Goal: Task Accomplishment & Management: Use online tool/utility

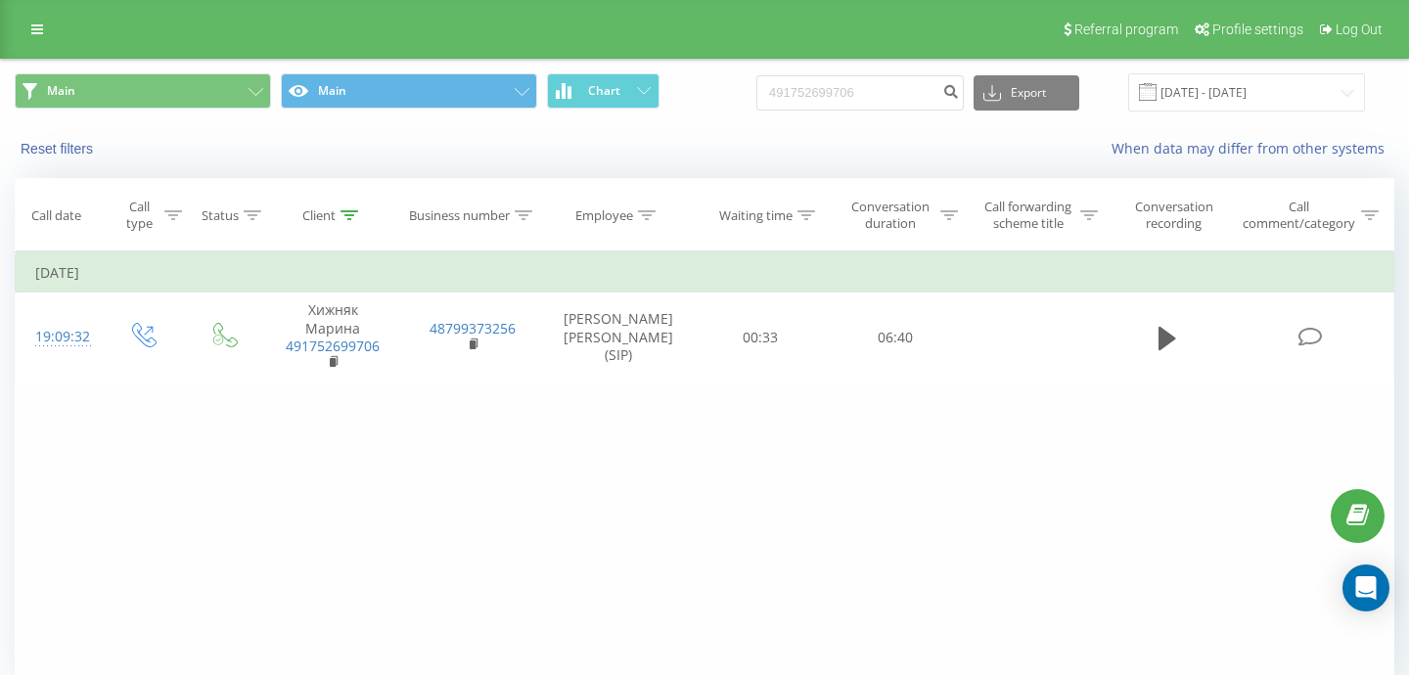
click at [13, 25] on div "Referral program Profile settings Log Out" at bounding box center [704, 29] width 1409 height 59
click at [30, 25] on link at bounding box center [37, 29] width 35 height 27
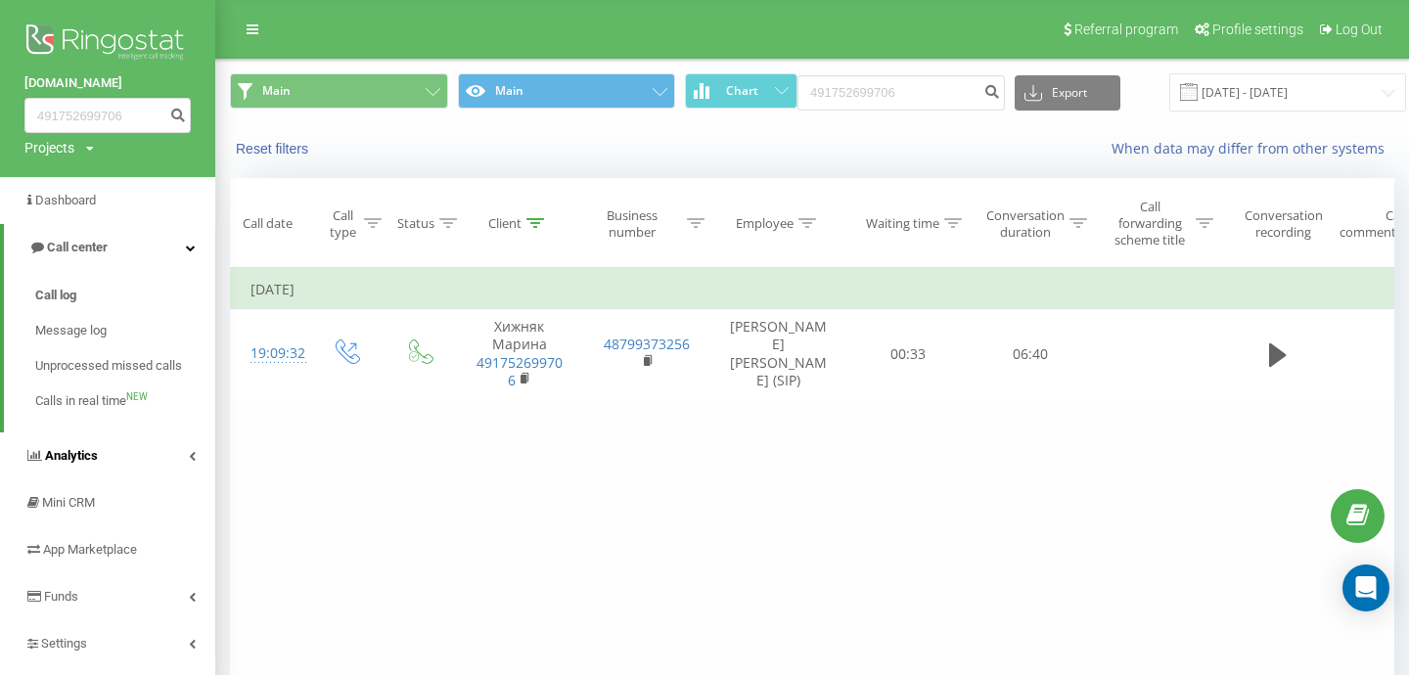
click at [112, 462] on link "Analytics" at bounding box center [107, 455] width 215 height 47
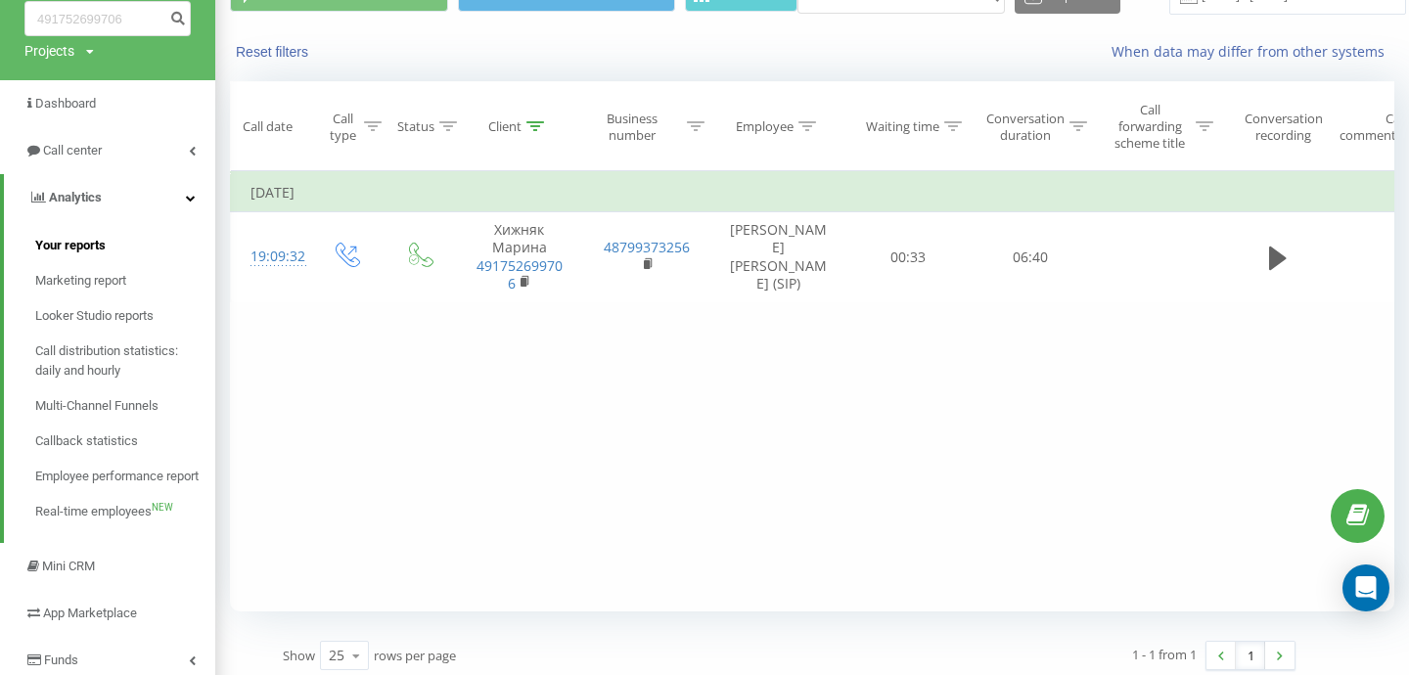
scroll to position [101, 0]
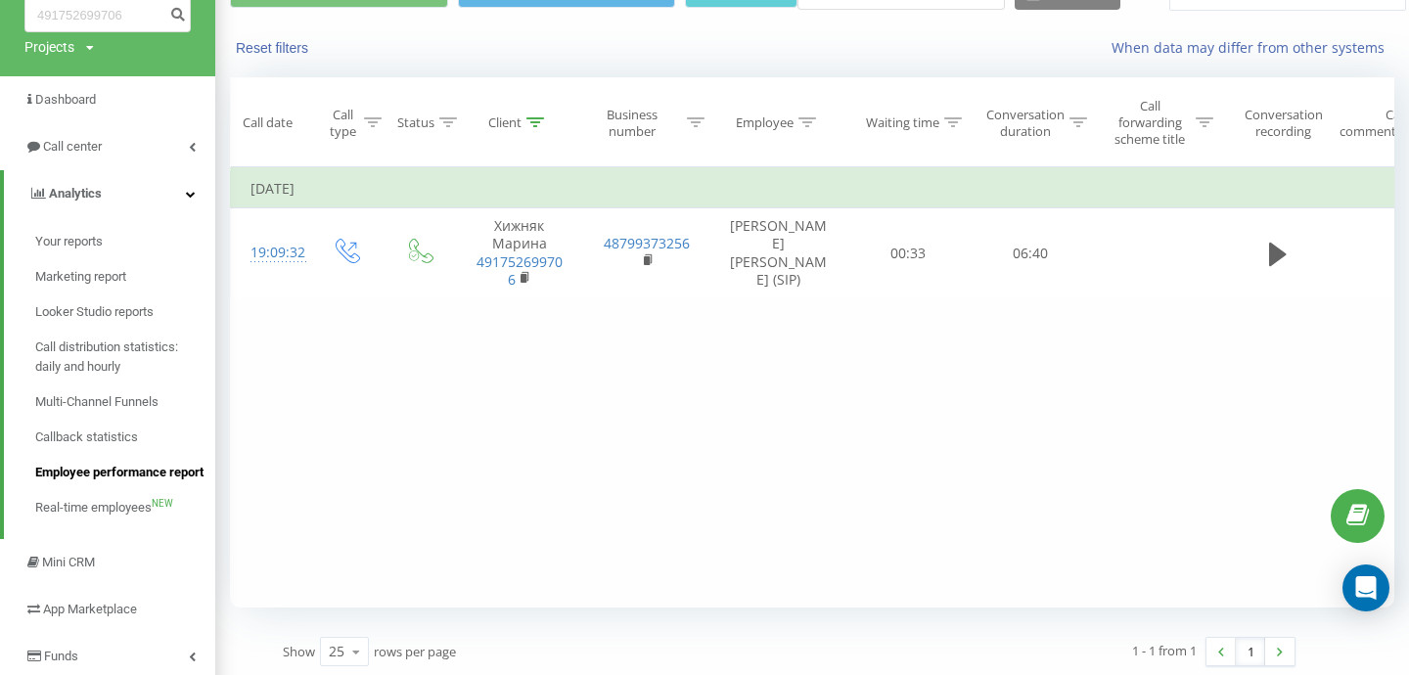
click at [97, 477] on span "Employee performance report" at bounding box center [119, 473] width 168 height 20
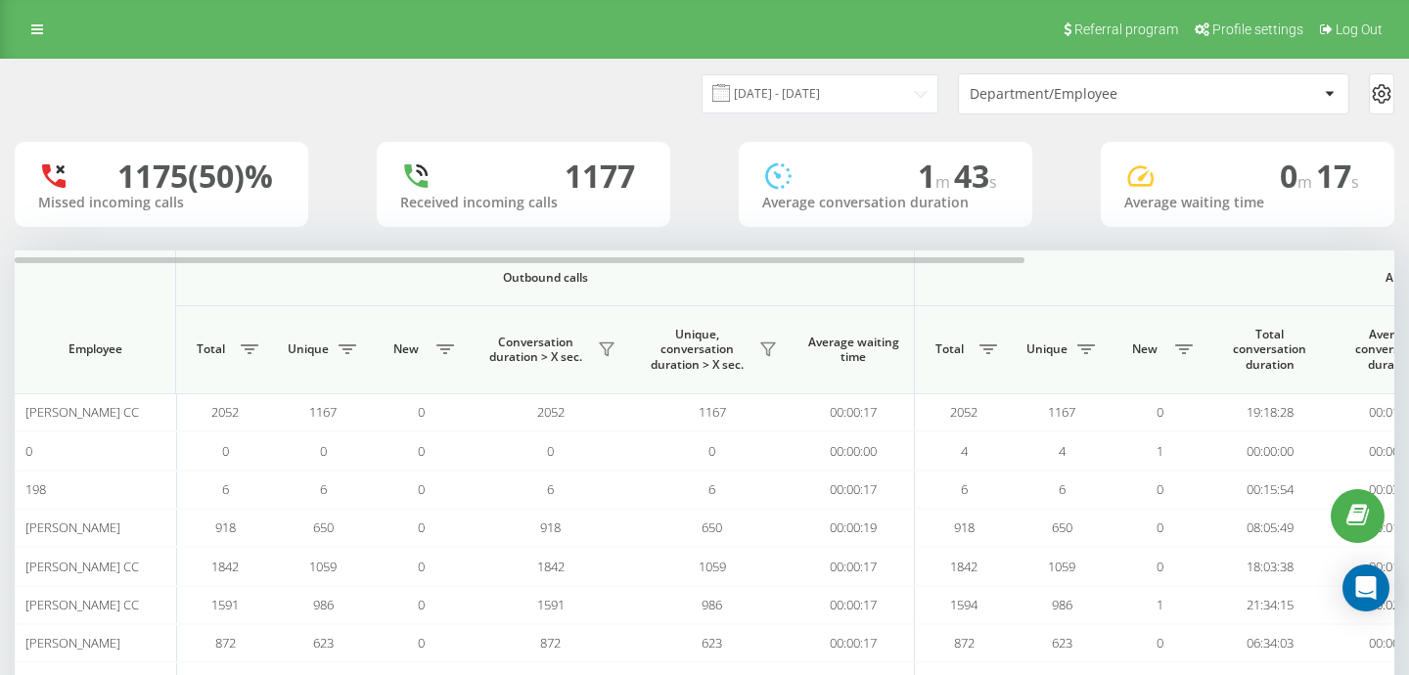
click at [1111, 80] on div "Department/Employee" at bounding box center [1153, 93] width 389 height 39
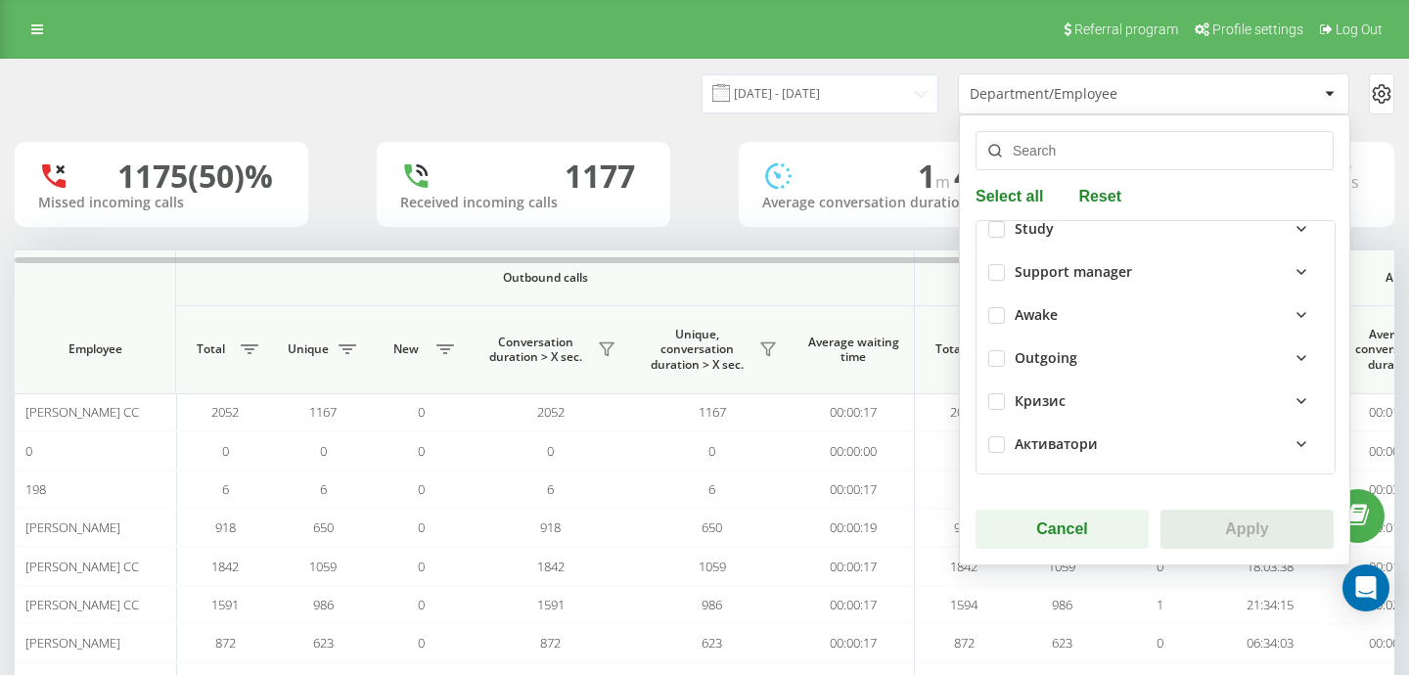
scroll to position [231, 0]
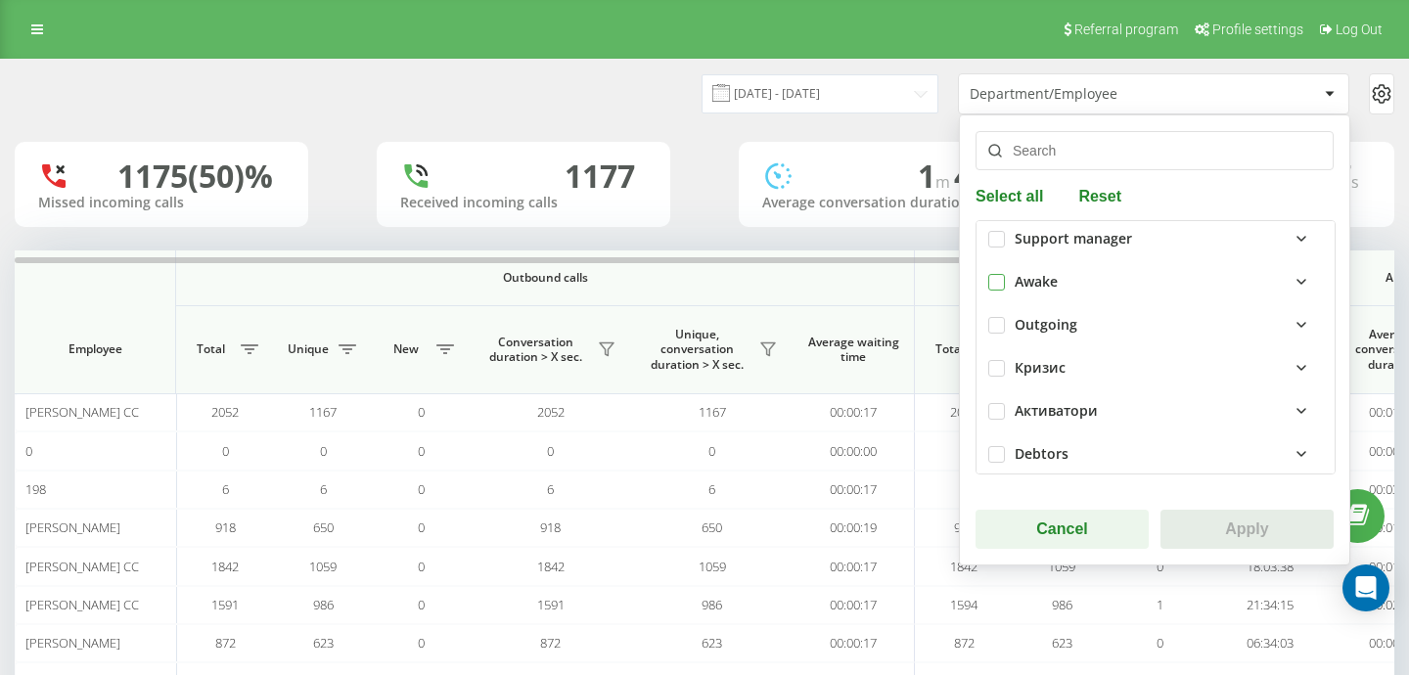
click at [997, 274] on label at bounding box center [996, 274] width 17 height 0
checkbox input "true"
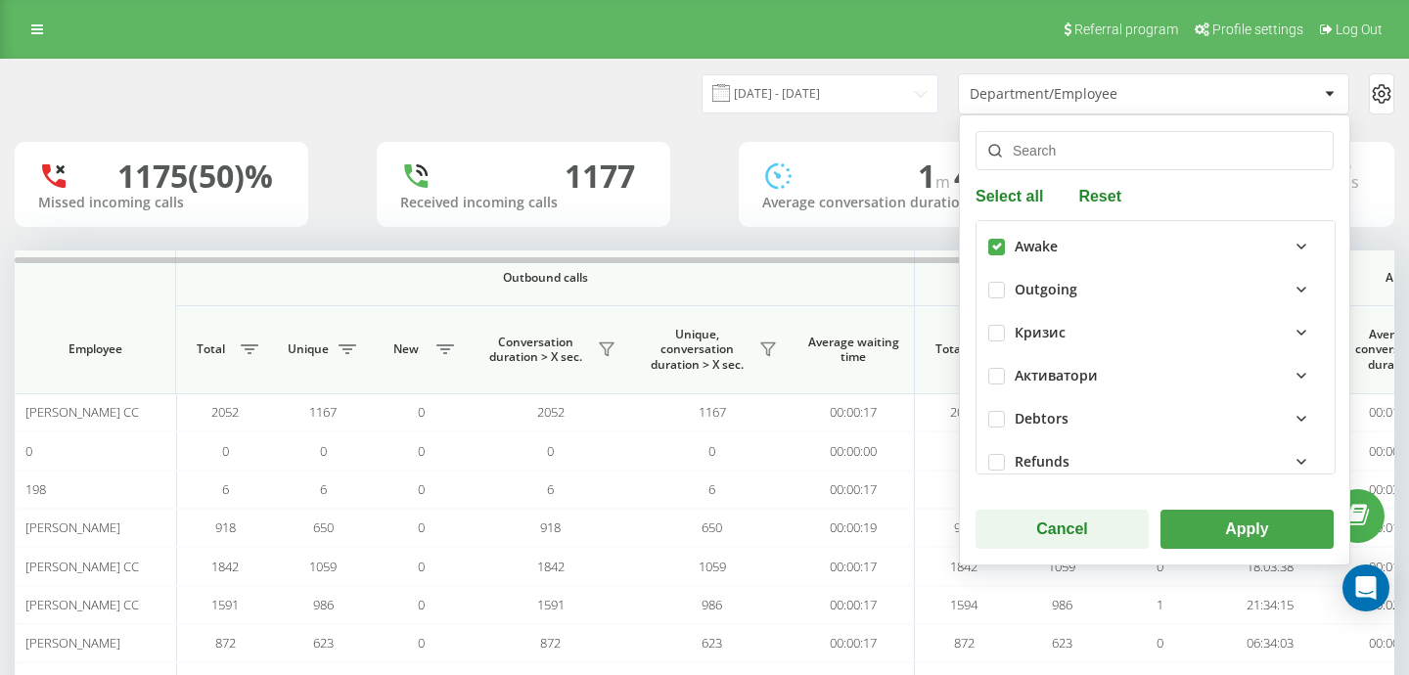
scroll to position [267, 0]
click at [996, 410] on label at bounding box center [996, 410] width 17 height 0
checkbox input "true"
click at [1208, 520] on button "Apply" at bounding box center [1246, 529] width 173 height 39
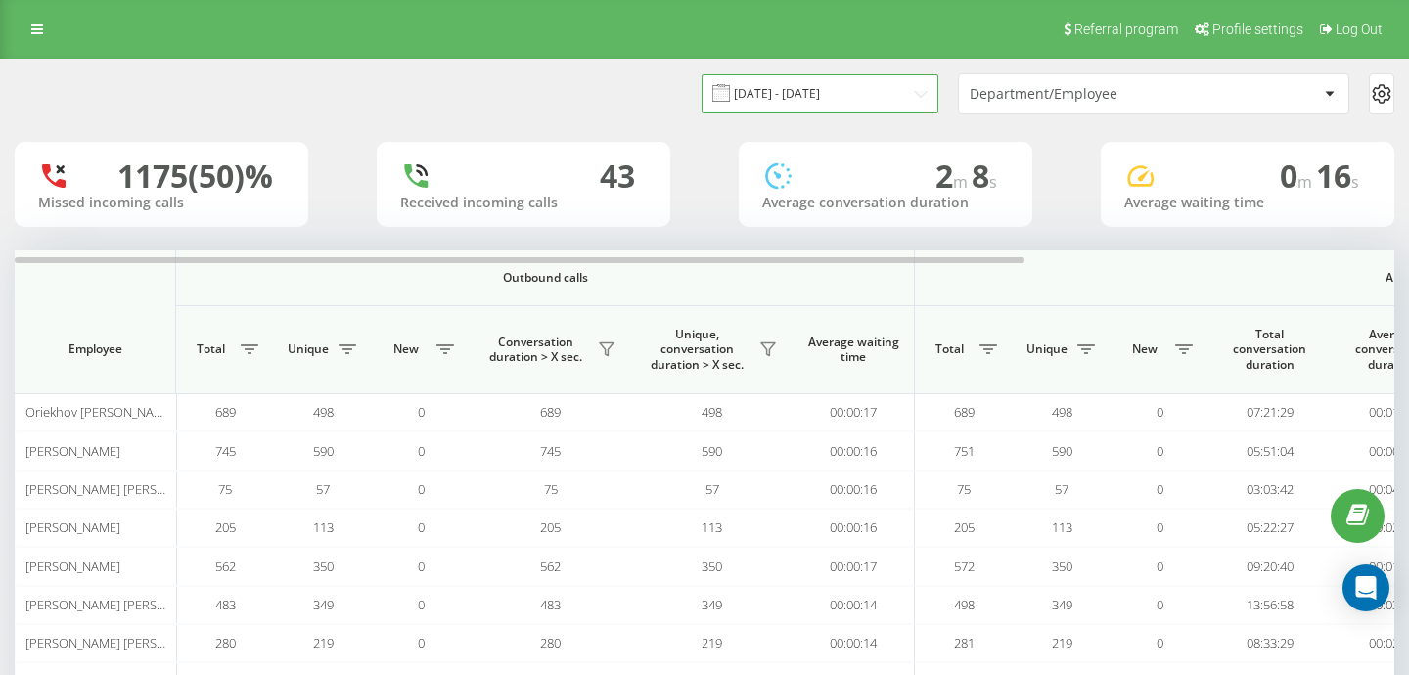
click at [846, 97] on input "23.08.2025 - 23.09.2025" at bounding box center [820, 93] width 237 height 38
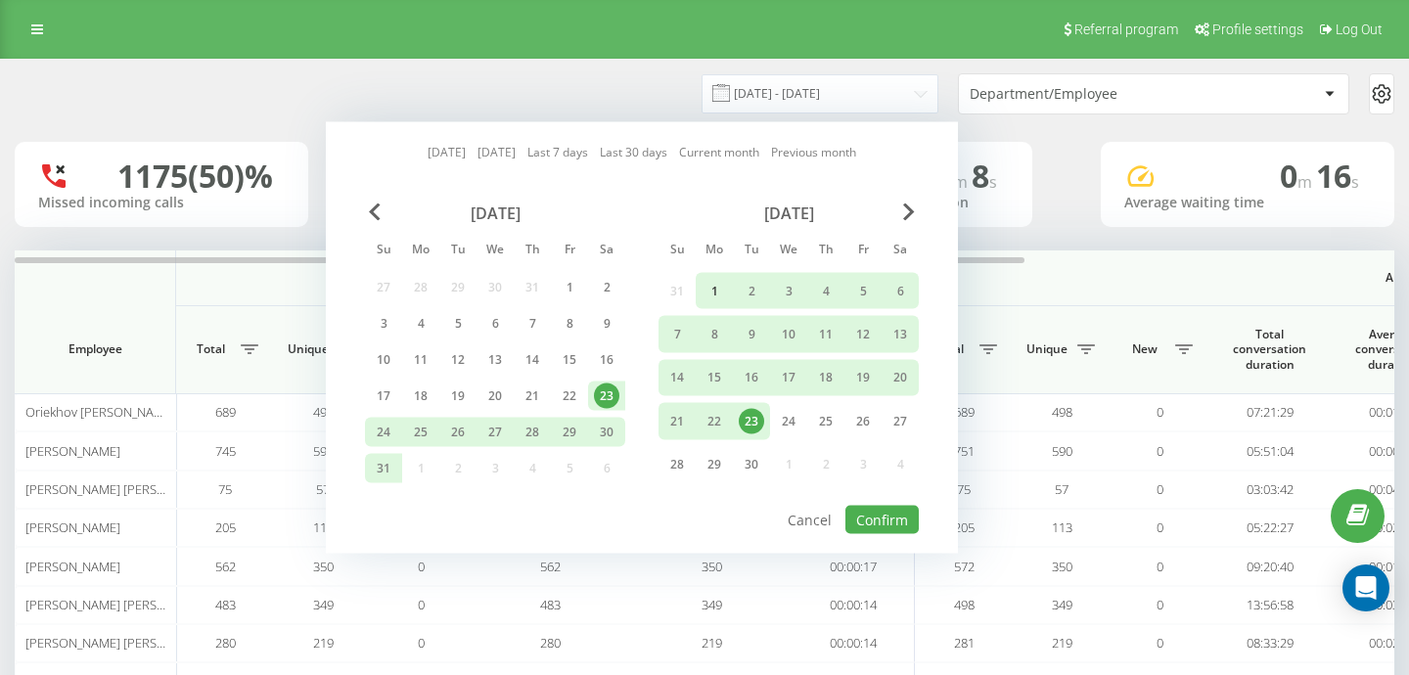
click at [706, 294] on div "1" at bounding box center [714, 290] width 25 height 25
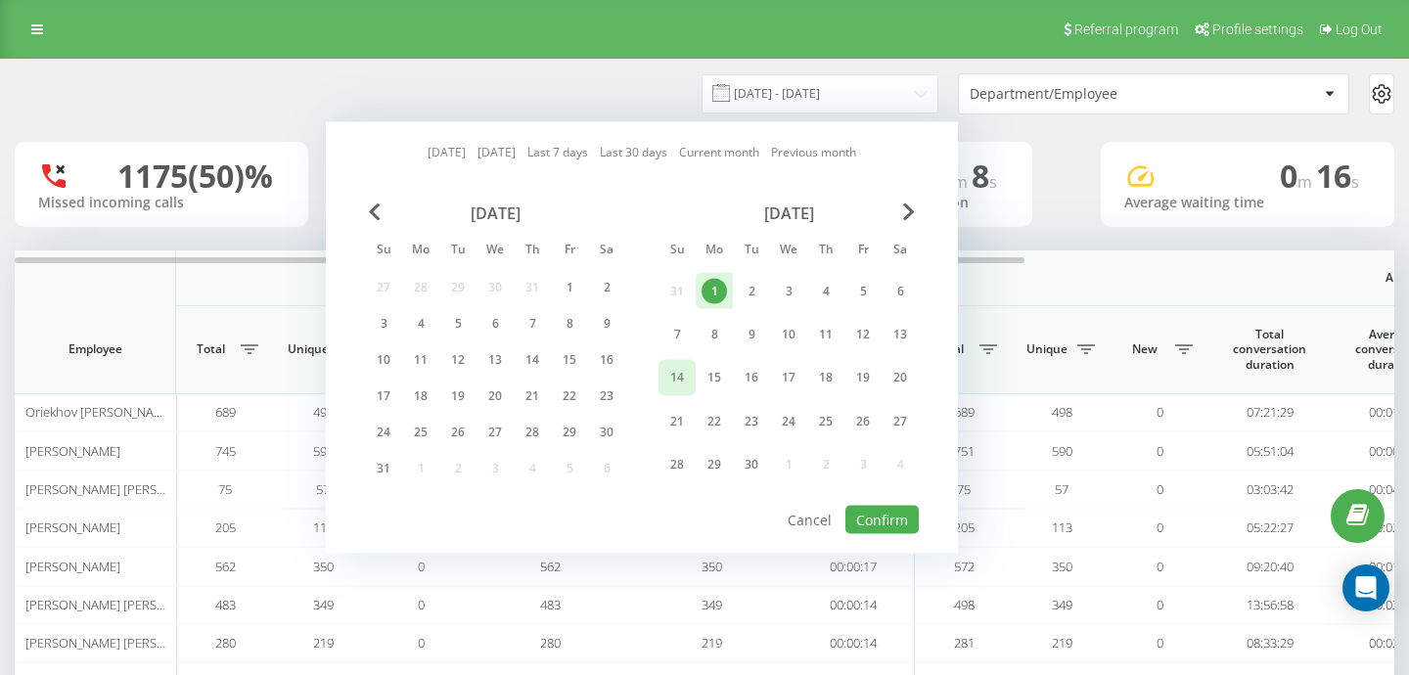
click at [683, 374] on div "14" at bounding box center [676, 377] width 25 height 25
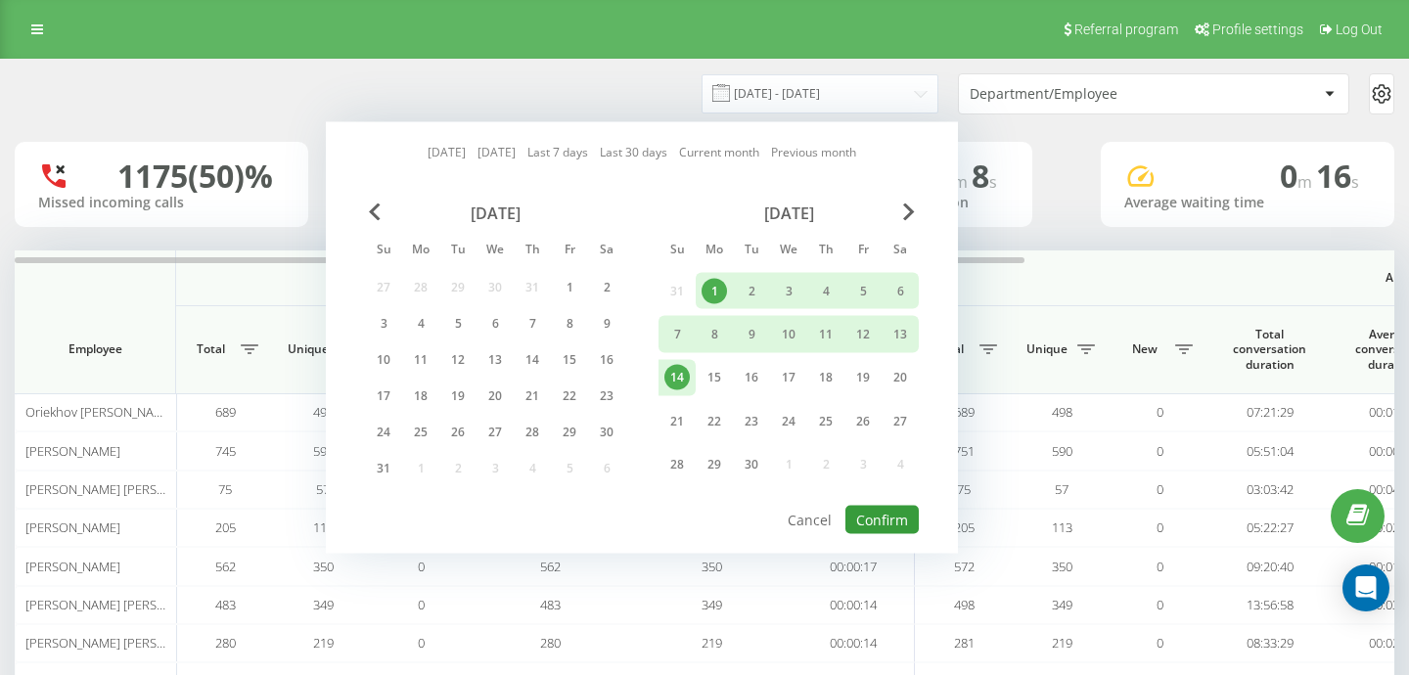
click at [875, 513] on button "Confirm" at bounding box center [881, 520] width 73 height 28
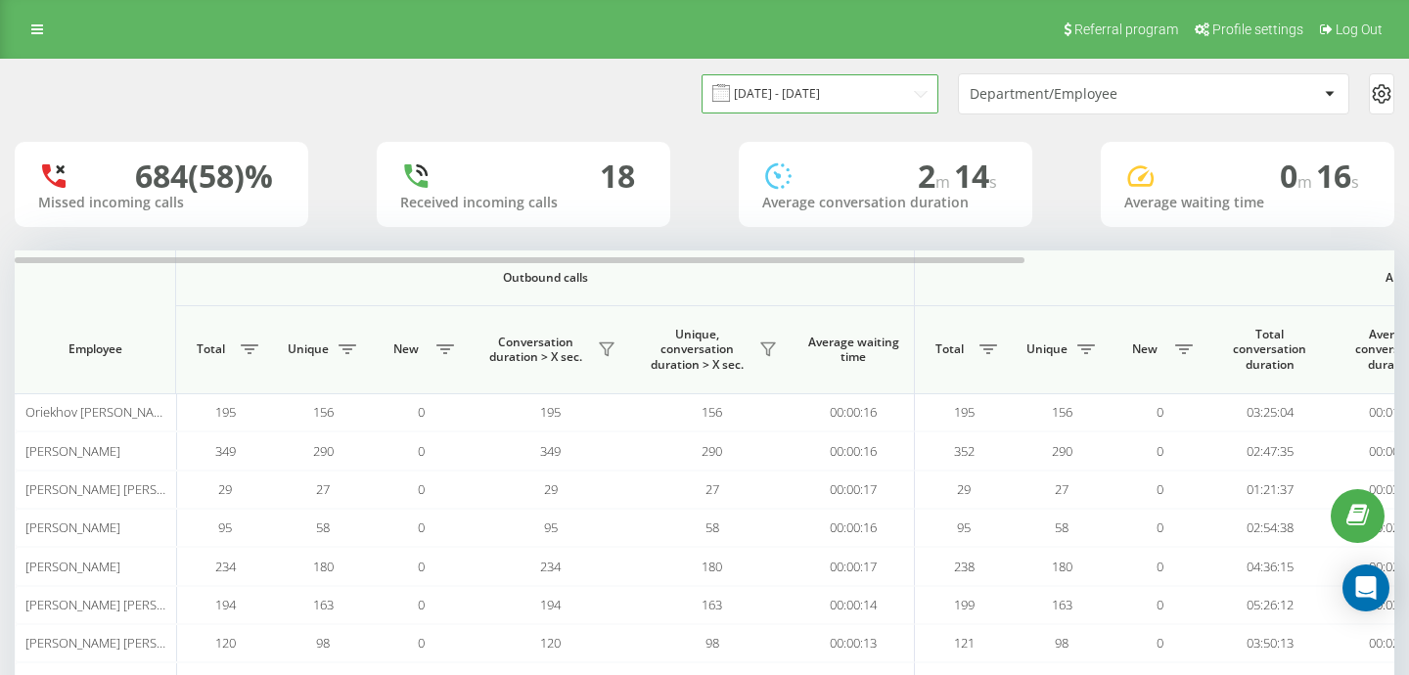
click at [903, 84] on input "01.09.2025 - 14.09.2025" at bounding box center [820, 93] width 237 height 38
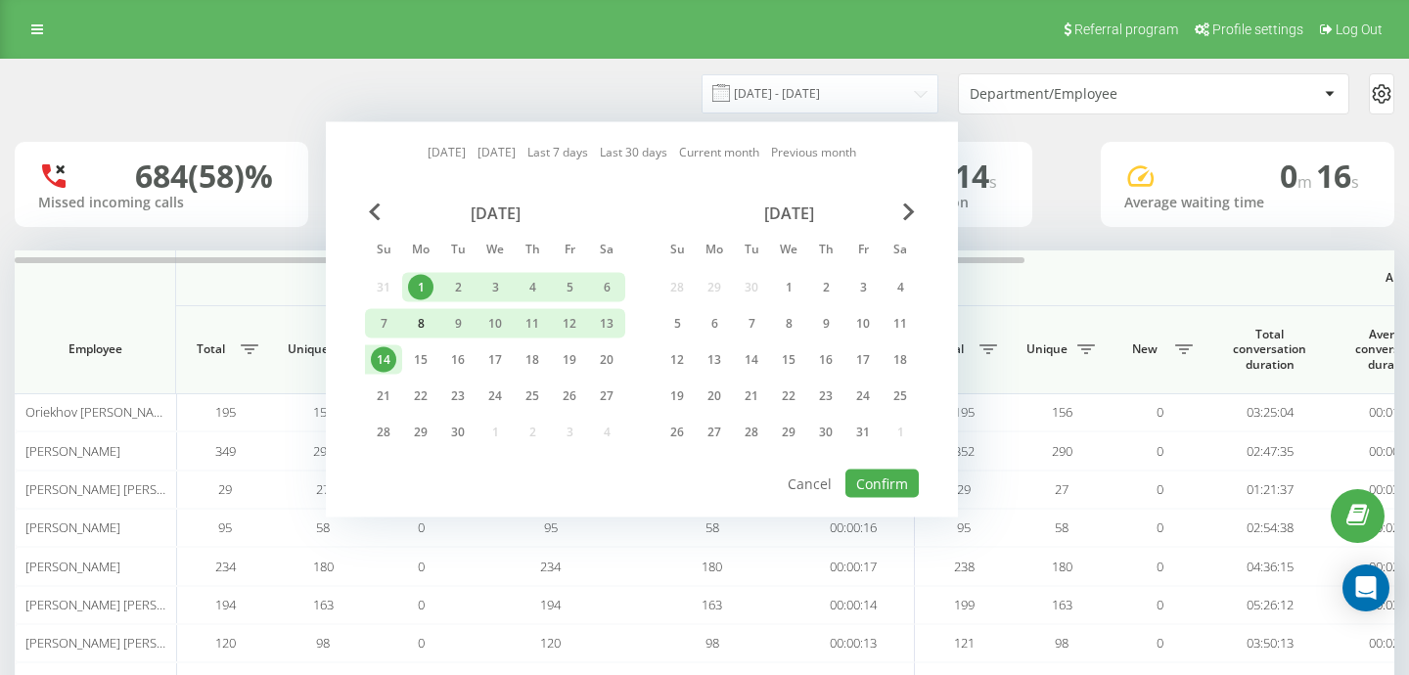
click at [421, 324] on div "8" at bounding box center [420, 323] width 25 height 25
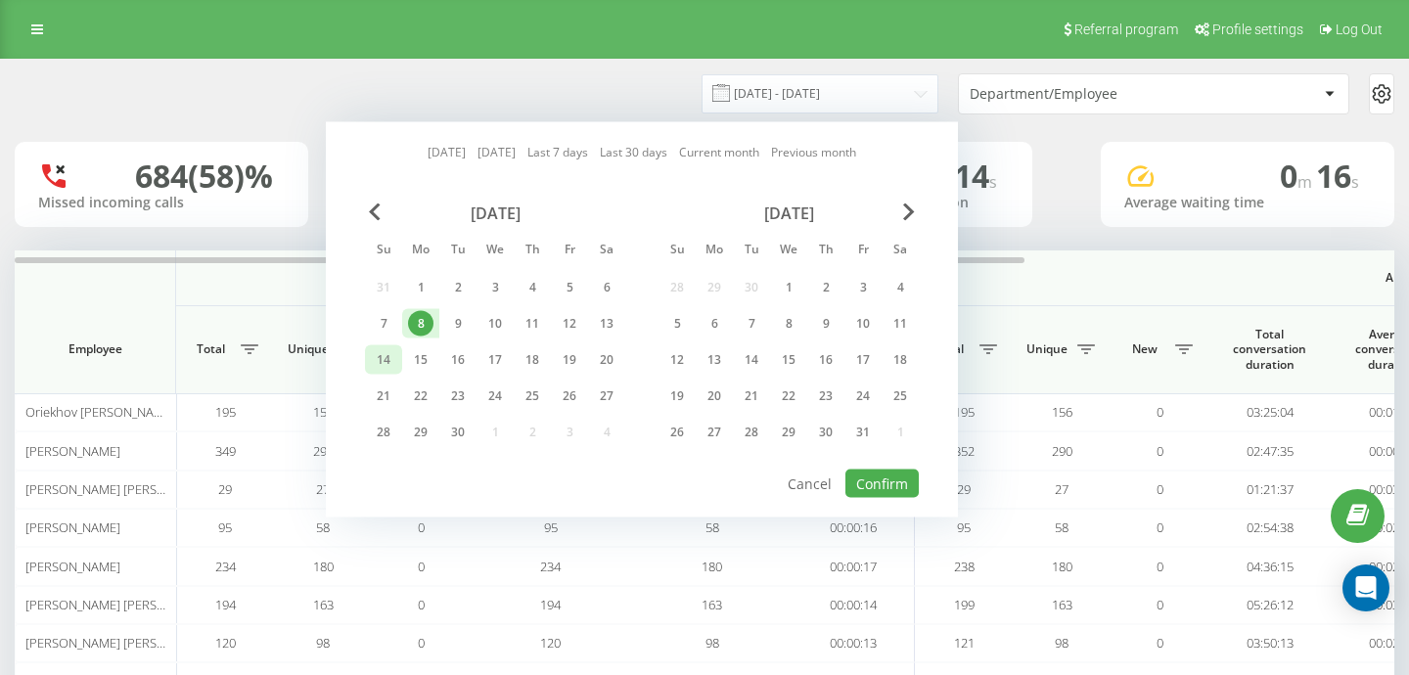
click at [389, 361] on div "14" at bounding box center [383, 359] width 25 height 25
click at [864, 487] on button "Confirm" at bounding box center [881, 484] width 73 height 28
type input "[DATE] - [DATE]"
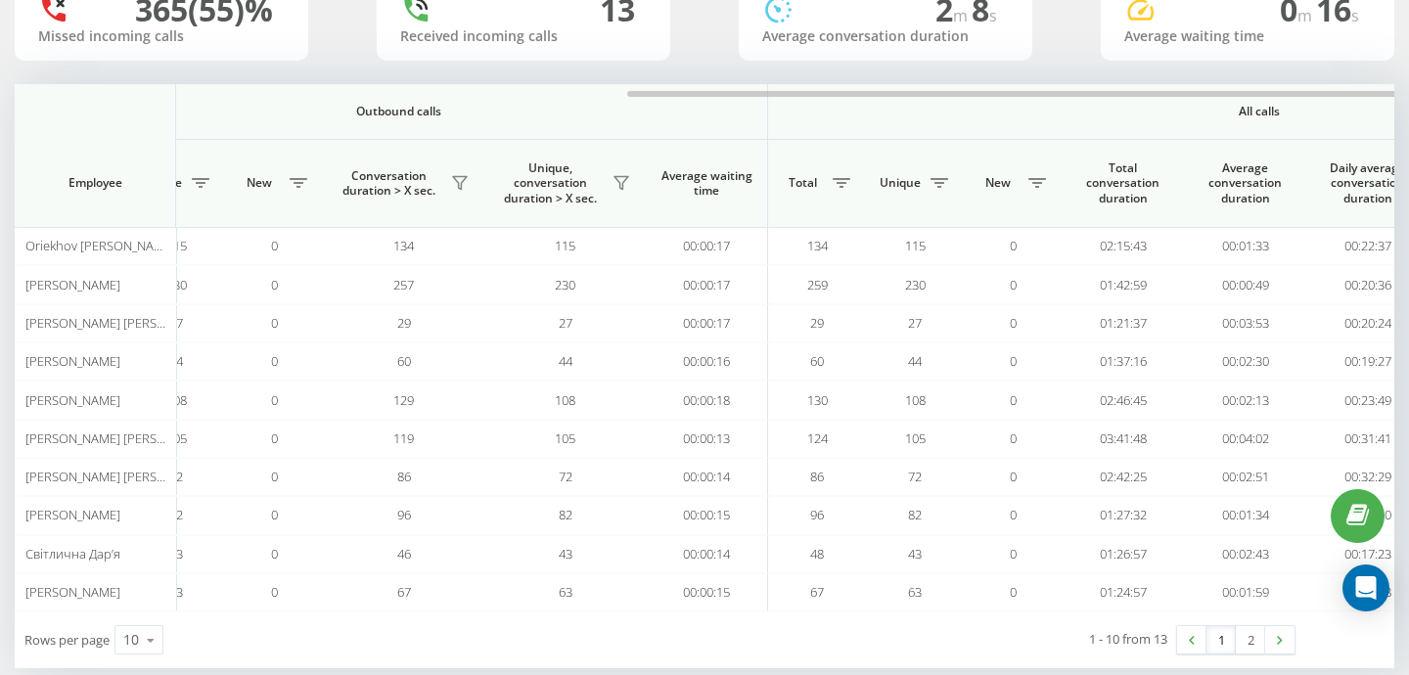
scroll to position [0, 504]
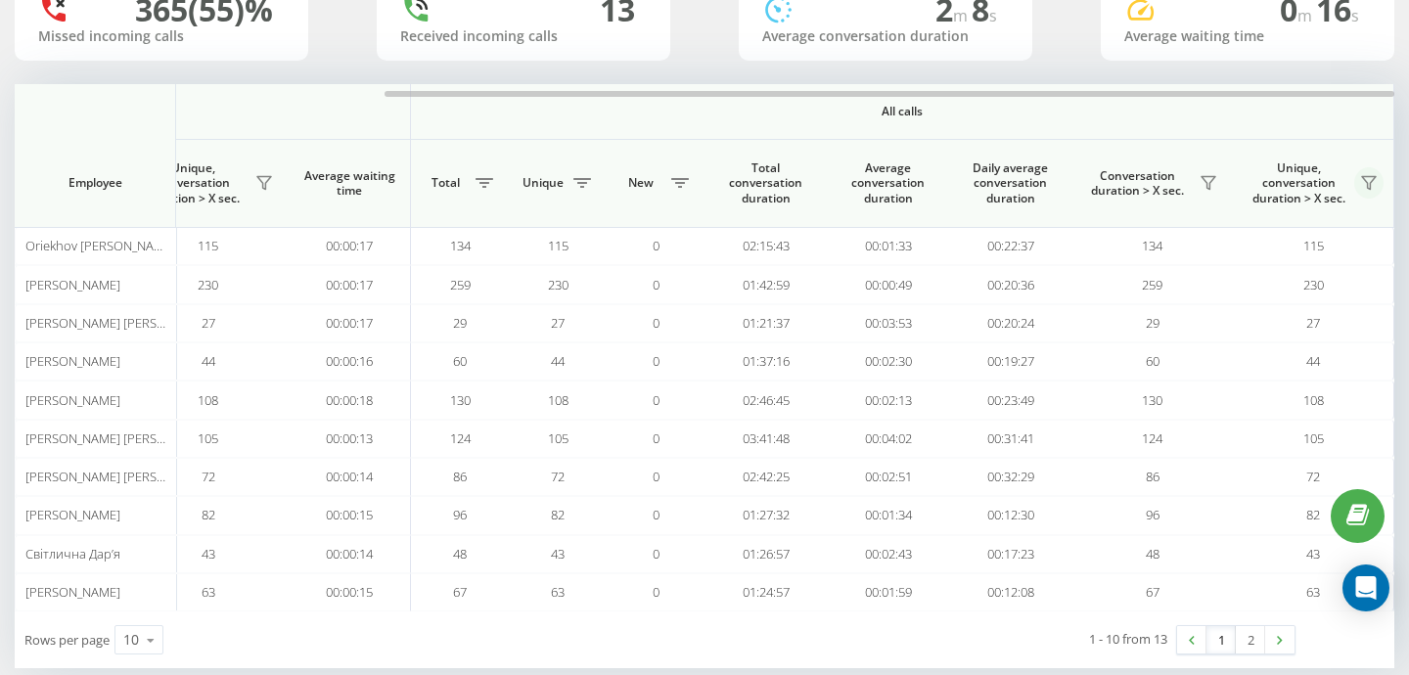
click at [1363, 196] on button at bounding box center [1368, 182] width 29 height 31
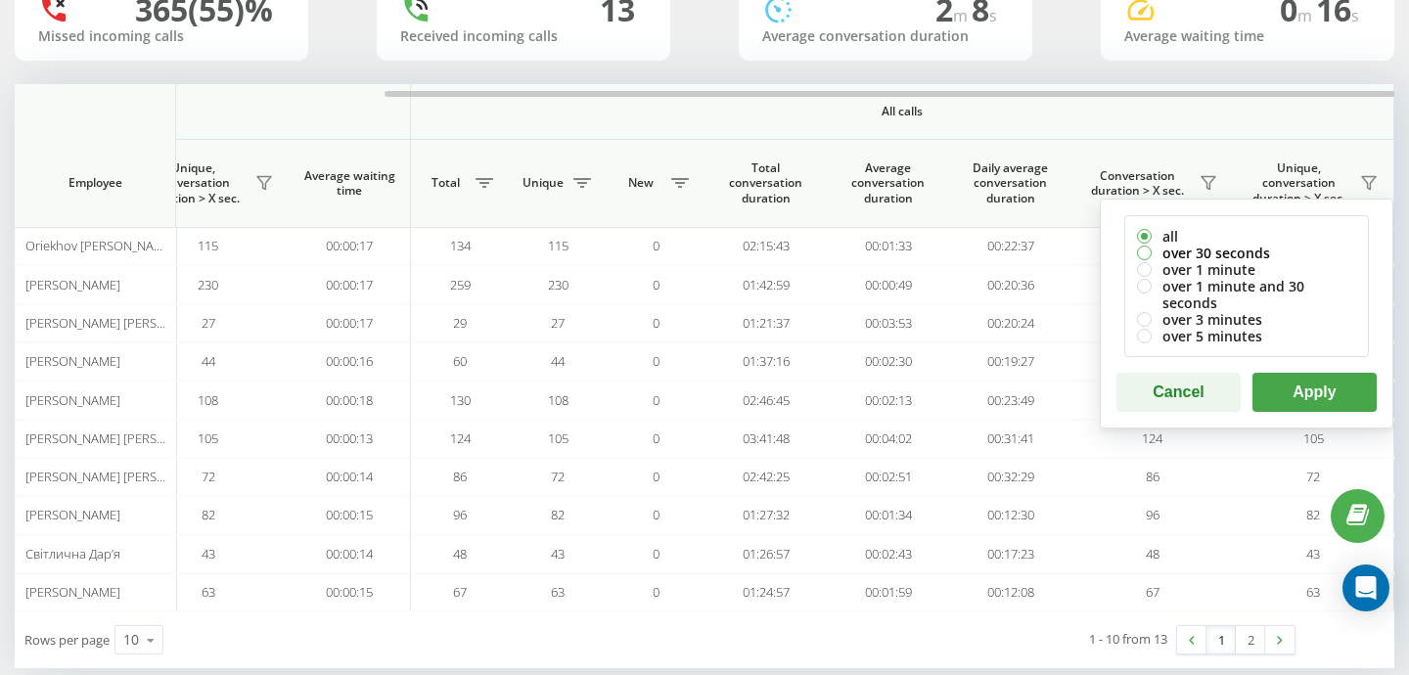
click at [1251, 254] on label "over 30 seconds" at bounding box center [1246, 253] width 219 height 17
radio input "true"
click at [1321, 406] on button "Apply" at bounding box center [1314, 392] width 124 height 39
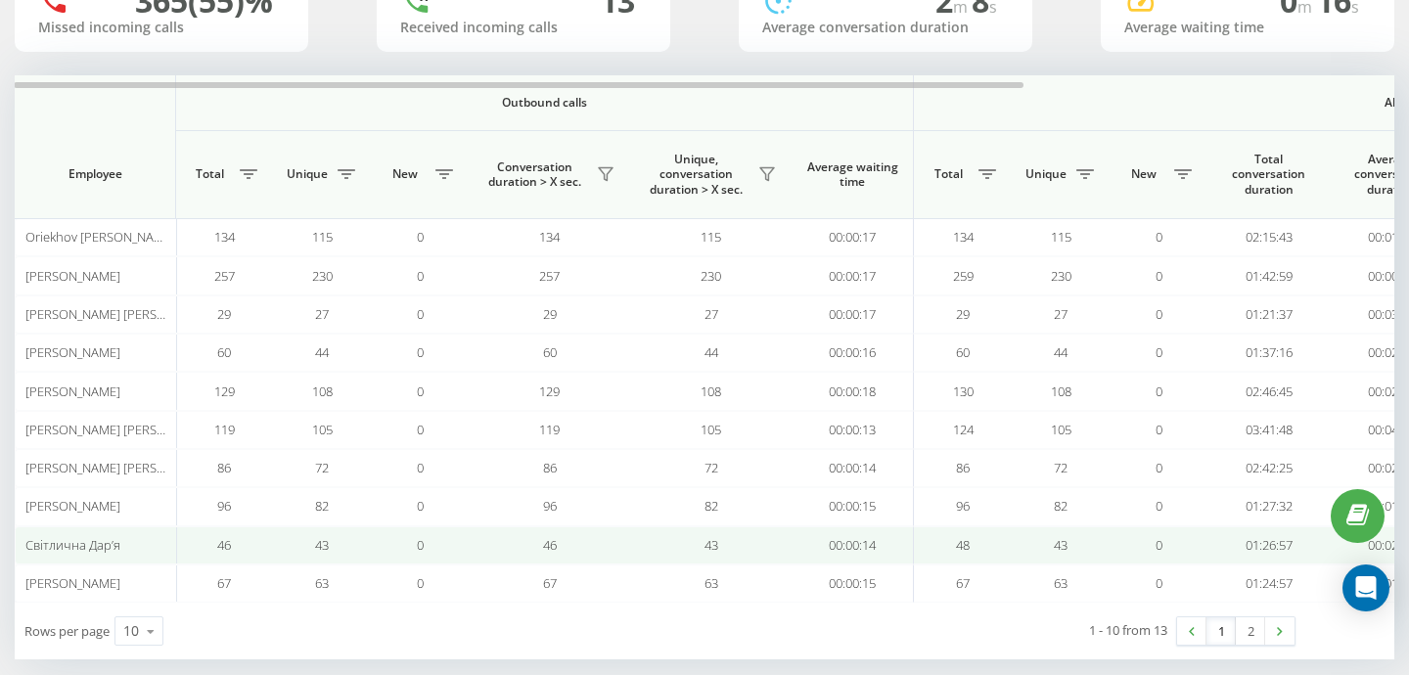
scroll to position [0, 0]
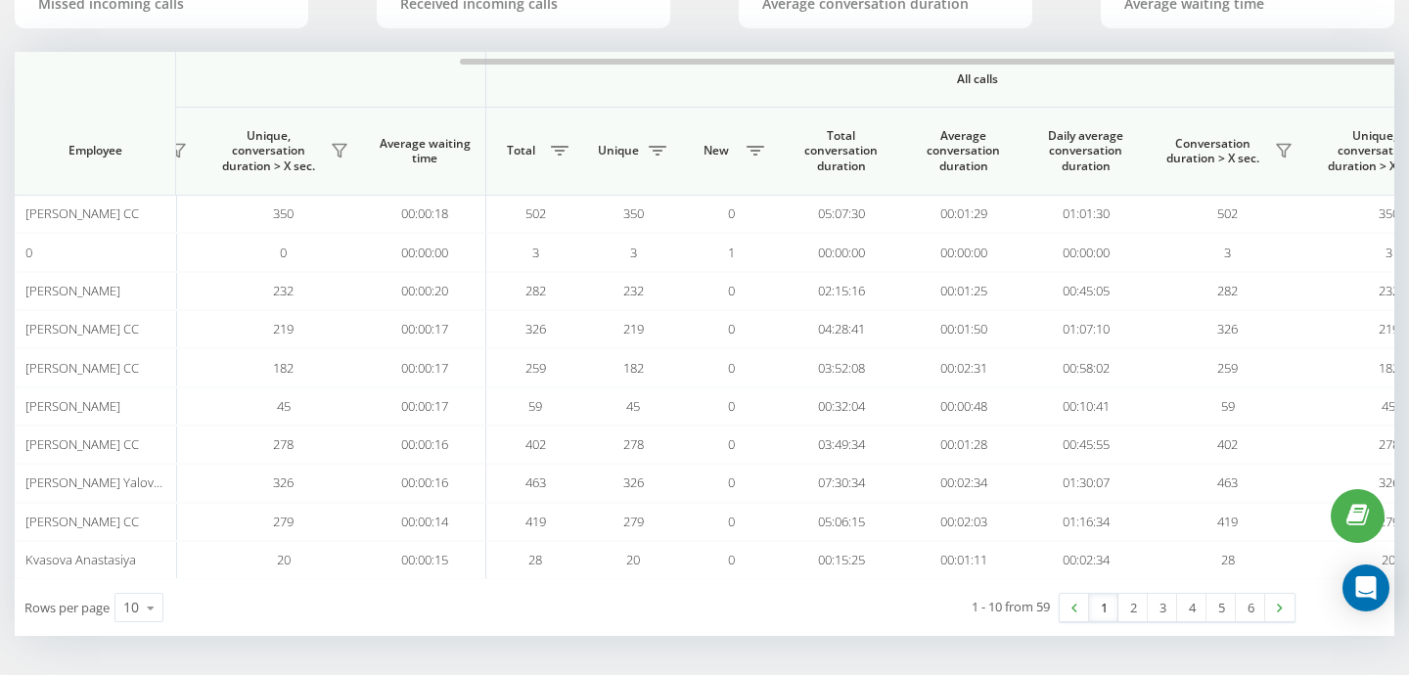
scroll to position [0, 504]
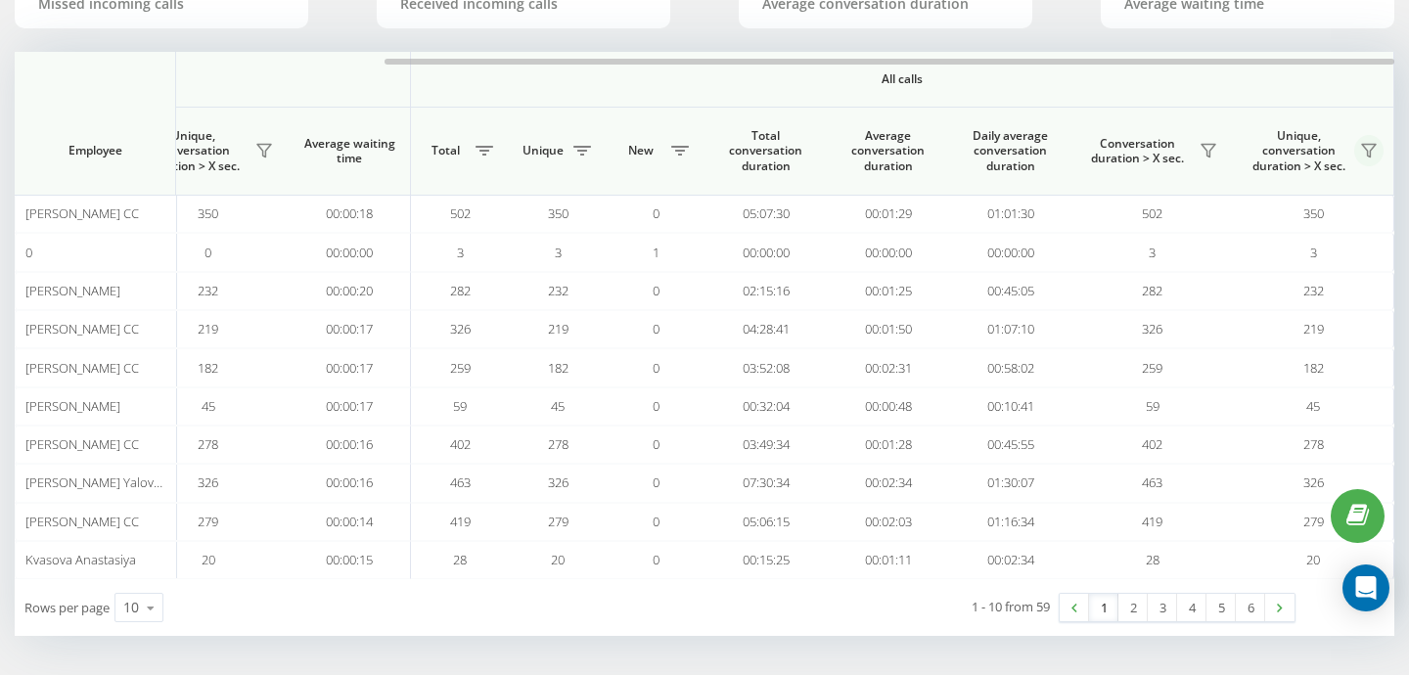
click at [1369, 153] on icon at bounding box center [1369, 151] width 14 height 13
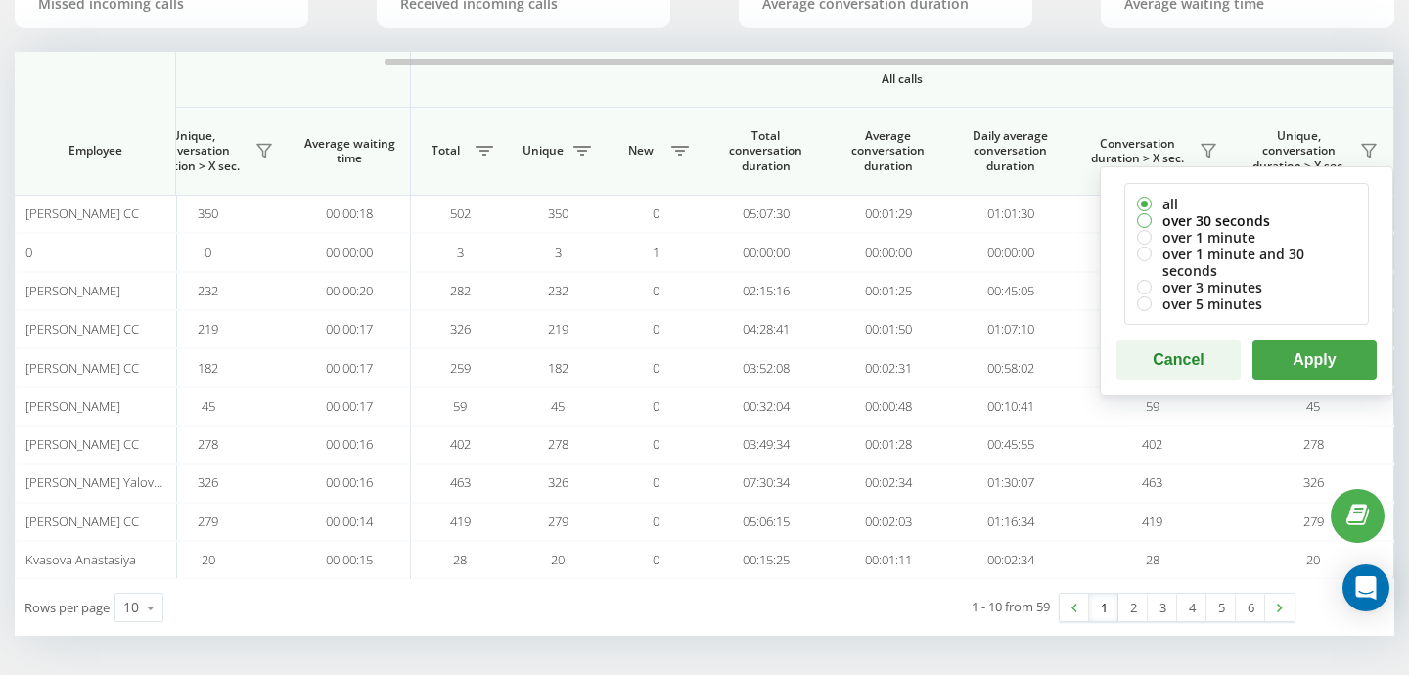
click at [1260, 216] on label "over 30 seconds" at bounding box center [1246, 220] width 219 height 17
radio input "true"
click at [1299, 346] on button "Apply" at bounding box center [1314, 359] width 124 height 39
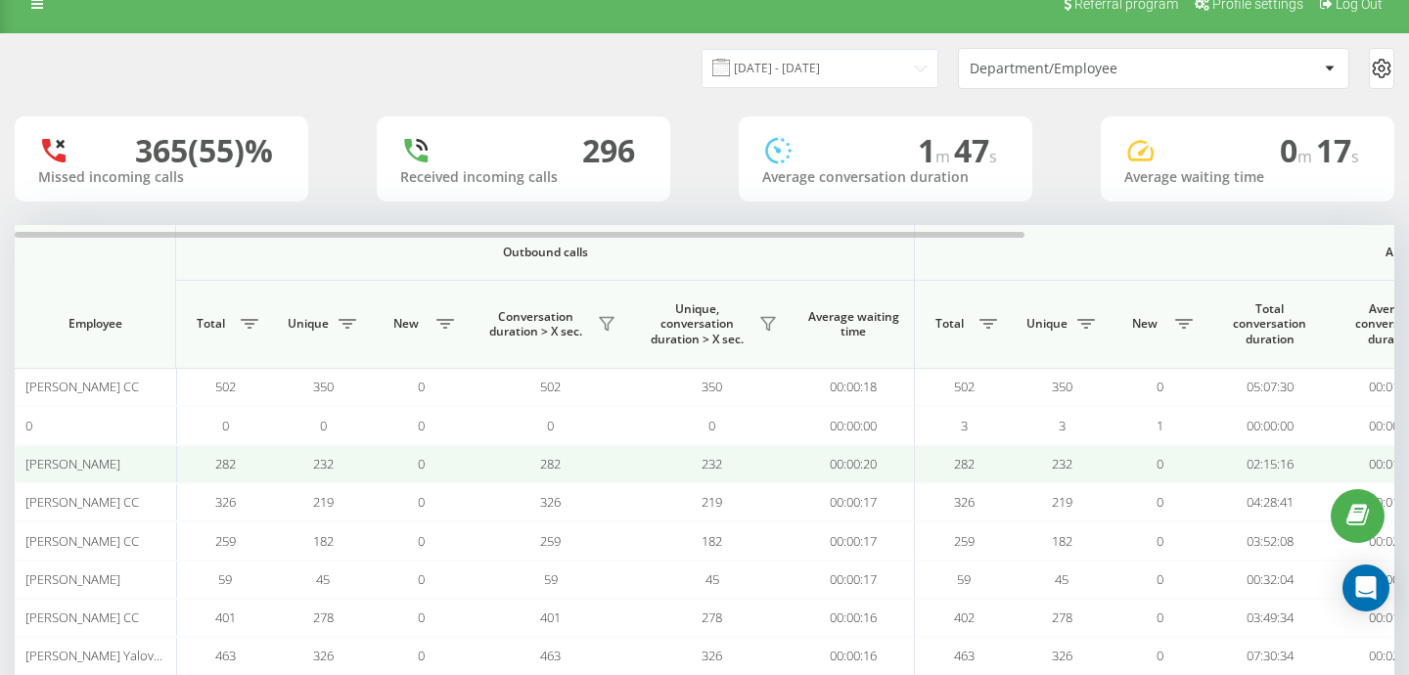
scroll to position [199, 0]
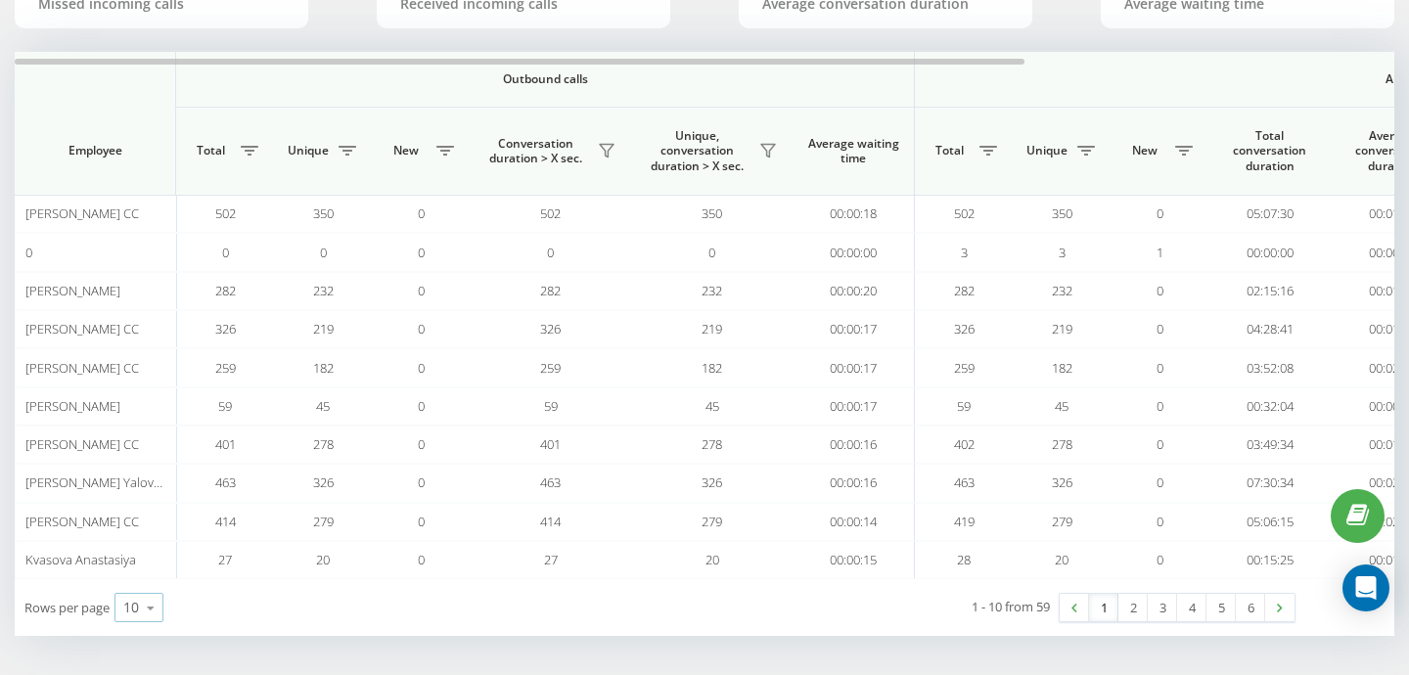
click at [149, 613] on icon at bounding box center [150, 608] width 29 height 38
click at [133, 526] on span "25" at bounding box center [131, 523] width 16 height 19
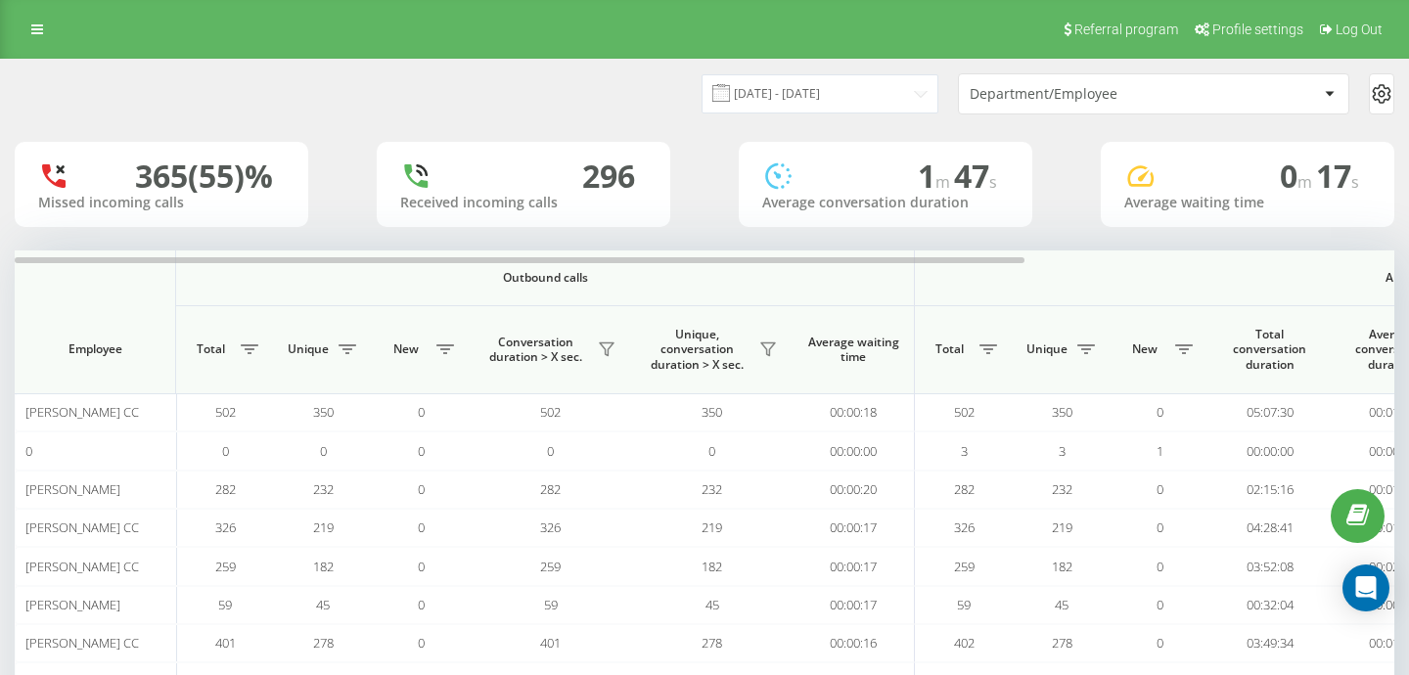
click at [1095, 112] on div "Department/Employee" at bounding box center [1153, 93] width 389 height 39
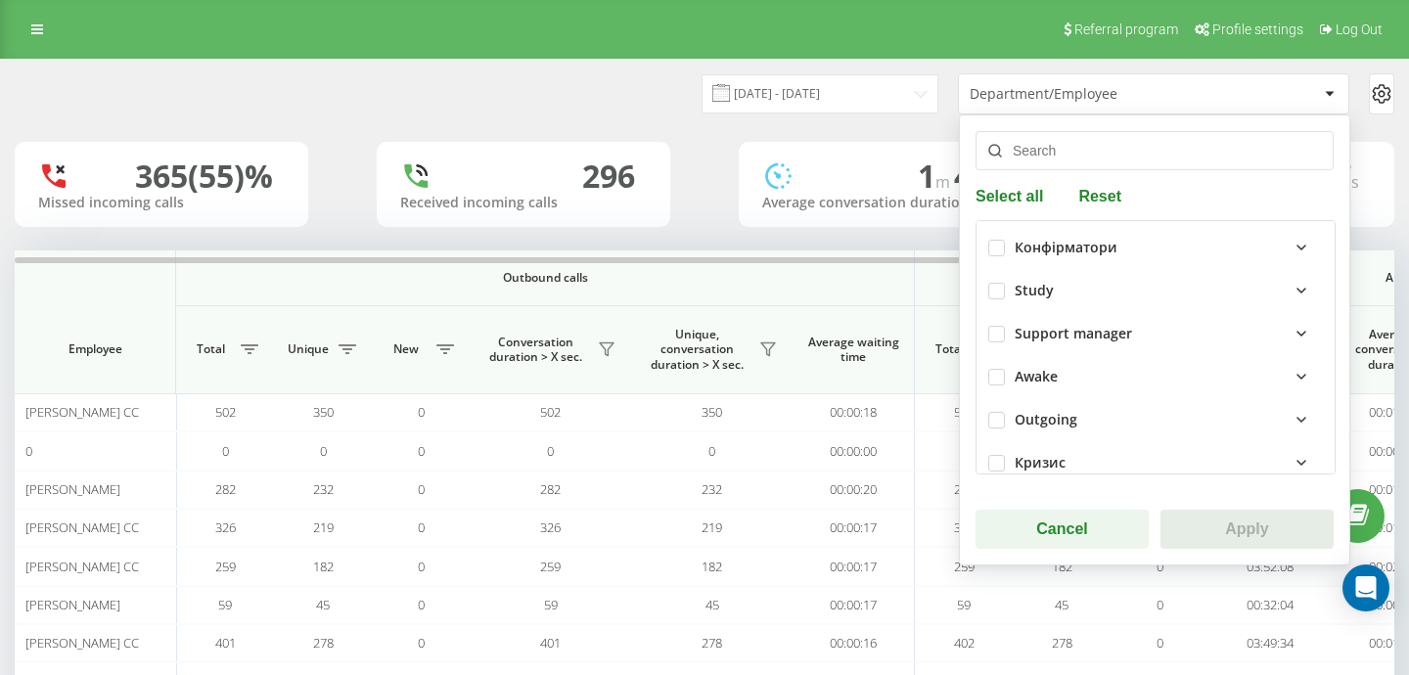
scroll to position [174, 0]
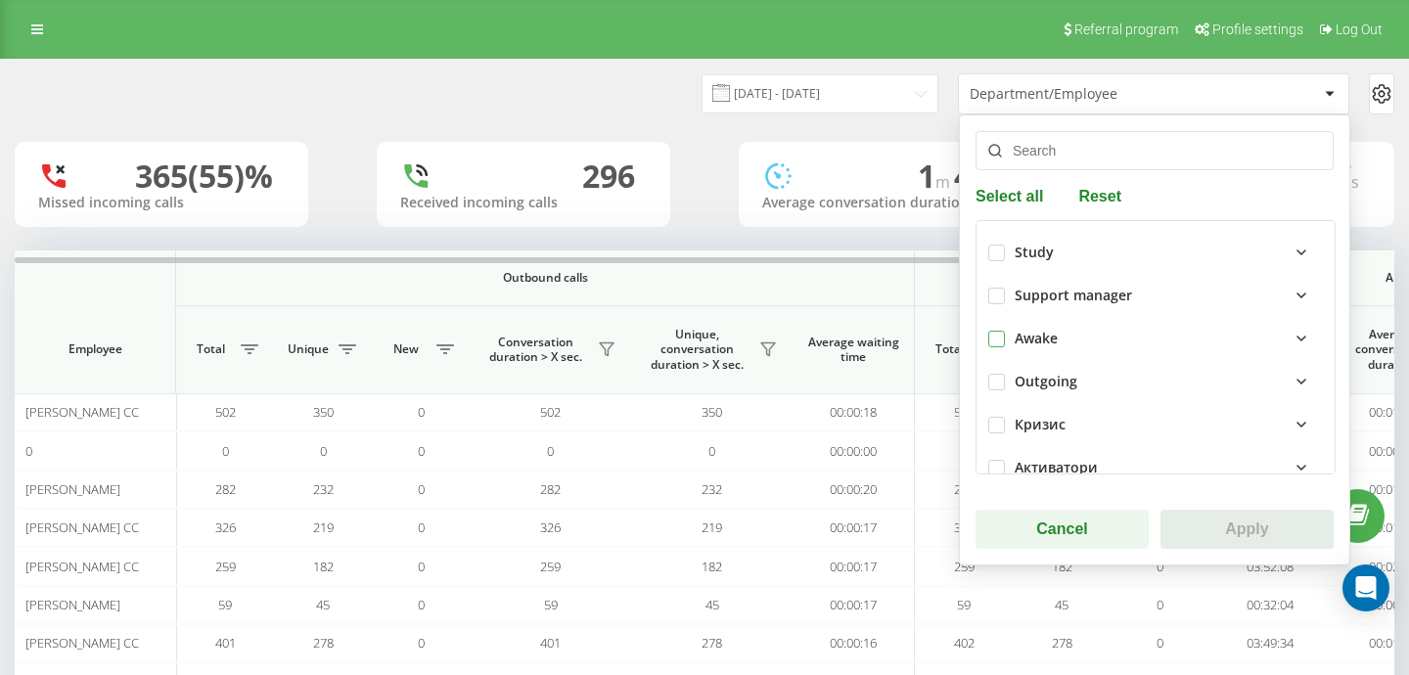
click at [996, 331] on label at bounding box center [996, 331] width 17 height 0
checkbox input "true"
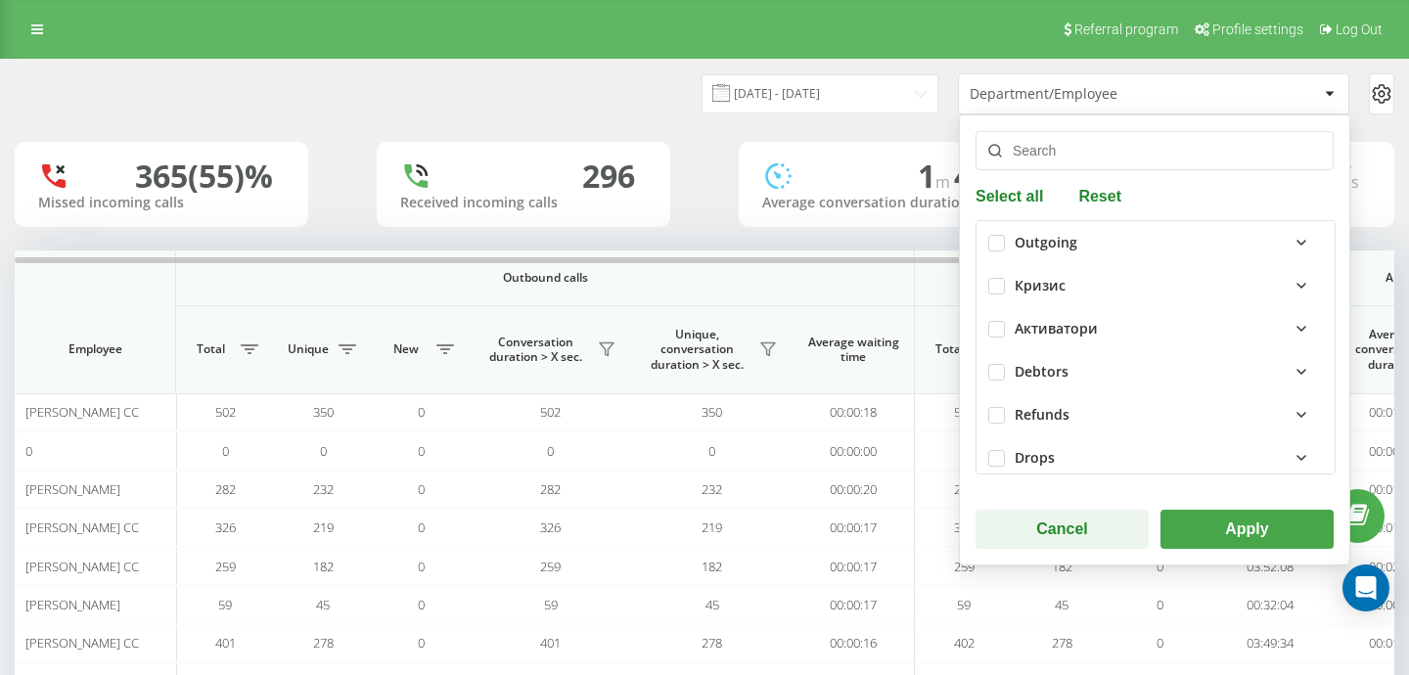
scroll to position [325, 0]
click at [995, 352] on label at bounding box center [996, 352] width 17 height 0
checkbox input "true"
click at [1227, 538] on button "Apply" at bounding box center [1246, 529] width 173 height 39
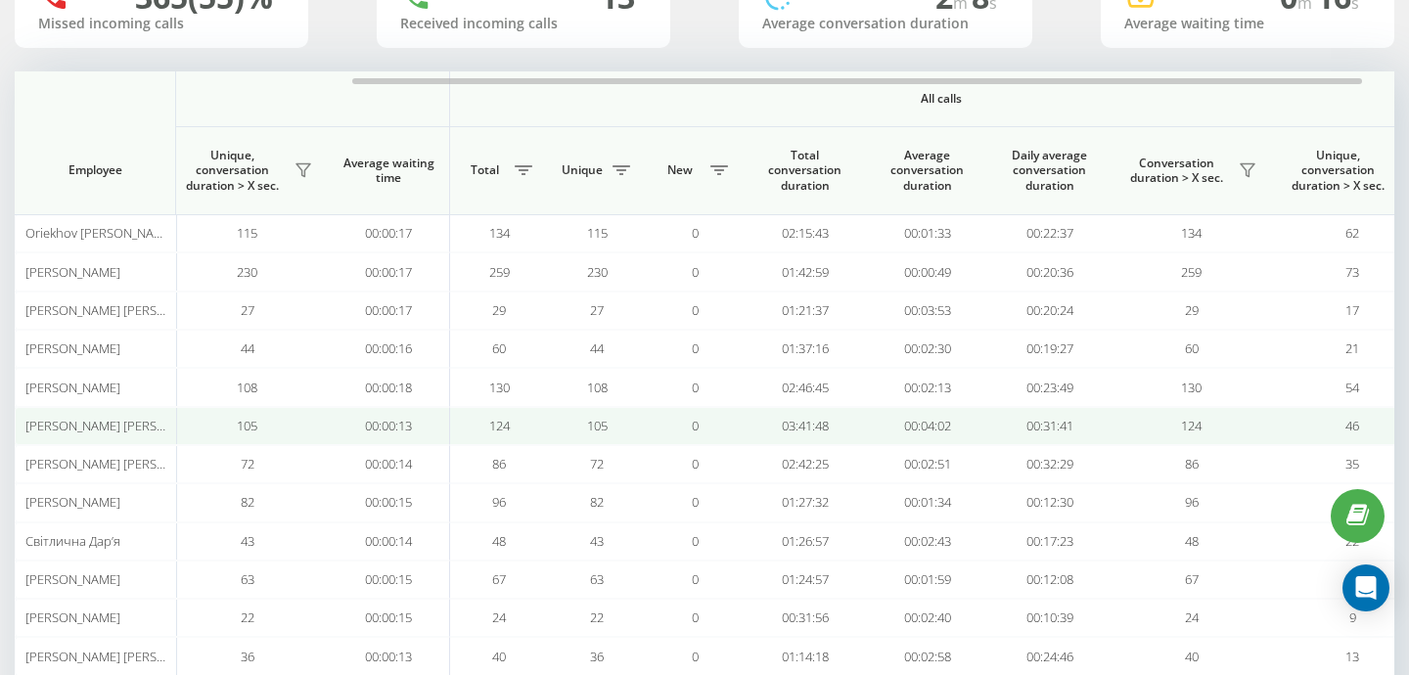
scroll to position [0, 460]
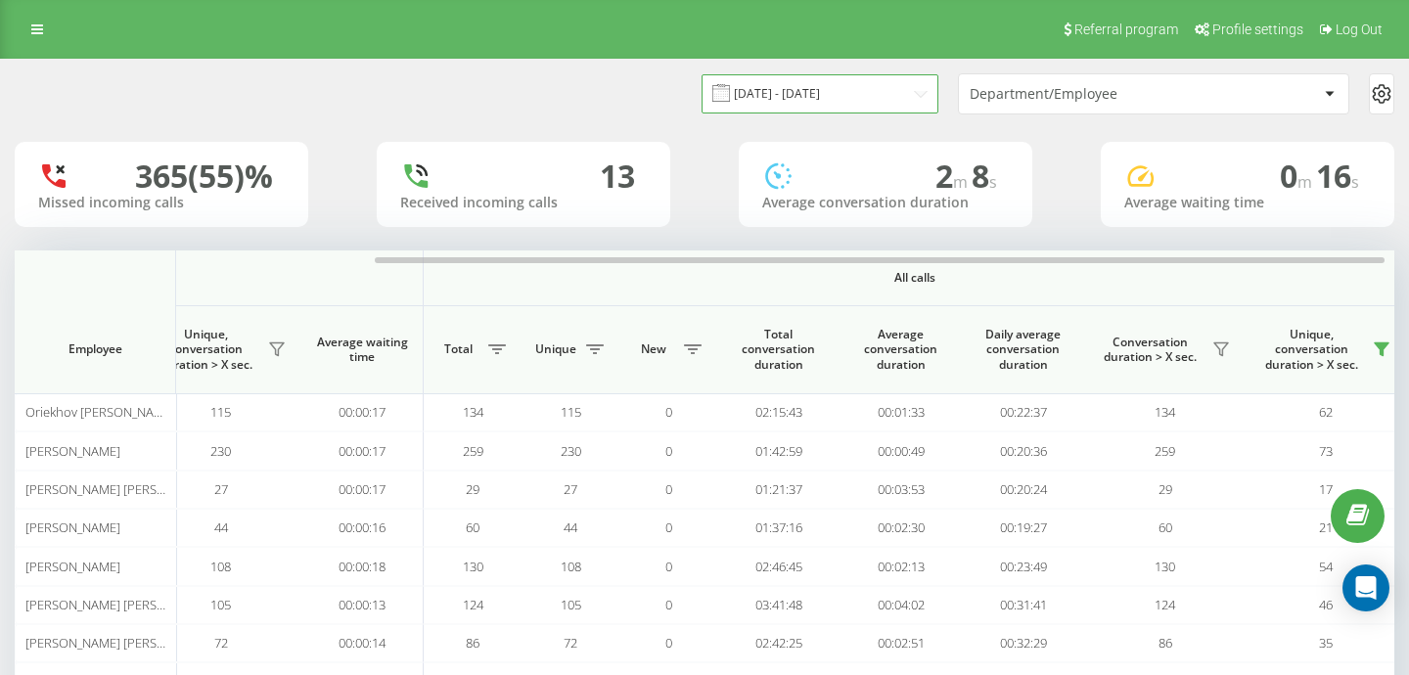
click at [843, 102] on input "[DATE] - [DATE]" at bounding box center [820, 93] width 237 height 38
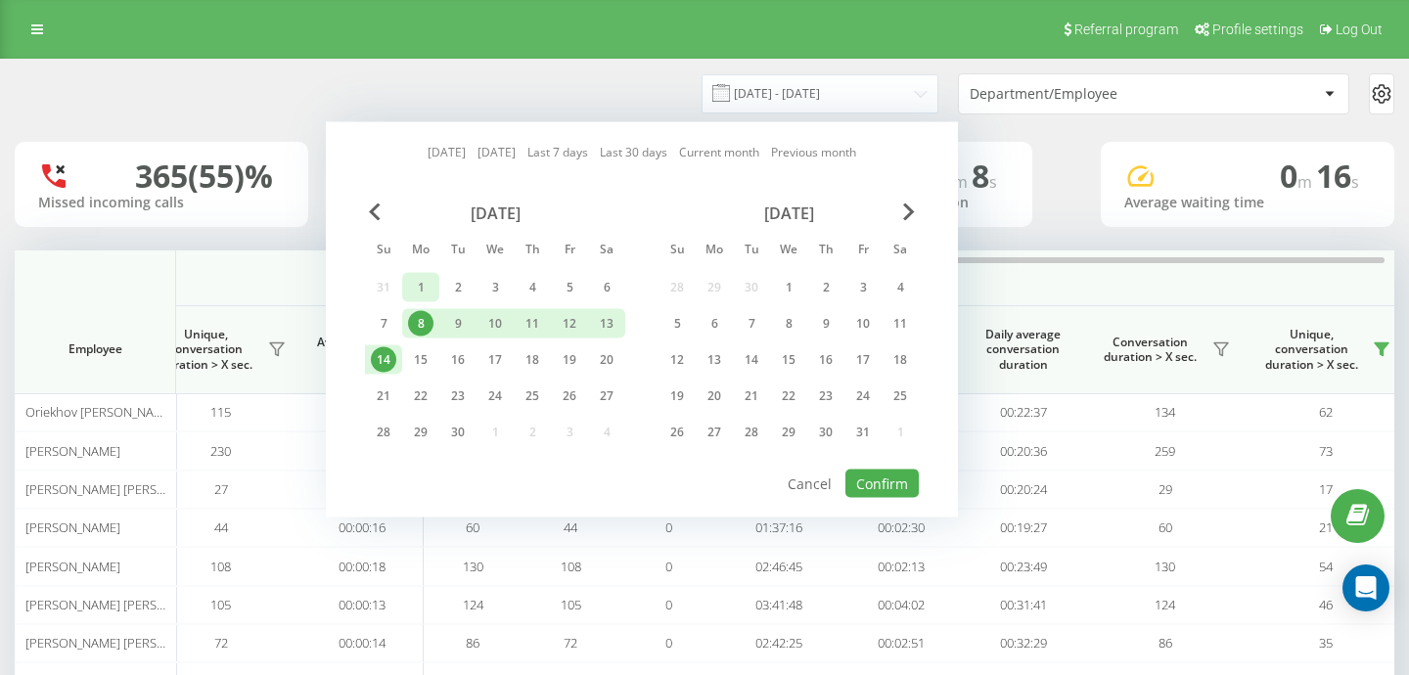
click at [428, 289] on div "1" at bounding box center [420, 287] width 25 height 25
click at [390, 320] on div "7" at bounding box center [383, 323] width 25 height 25
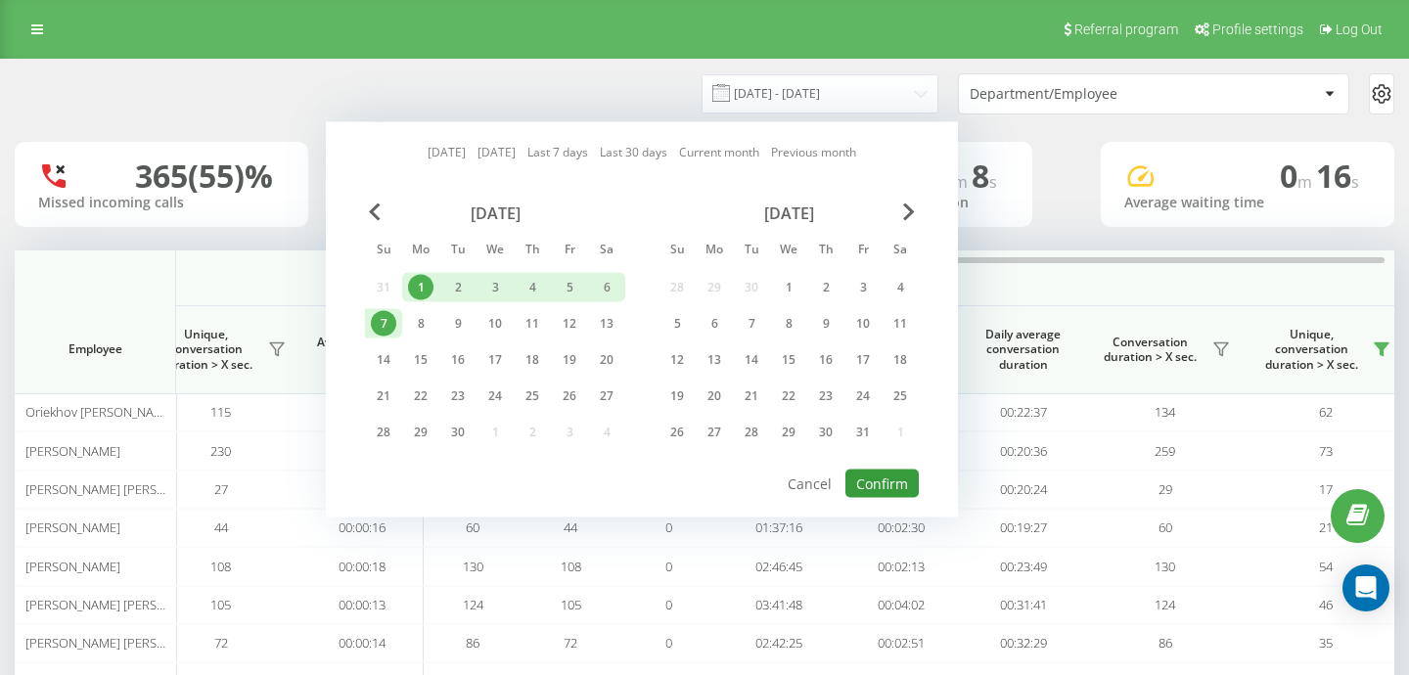
click at [871, 490] on button "Confirm" at bounding box center [881, 484] width 73 height 28
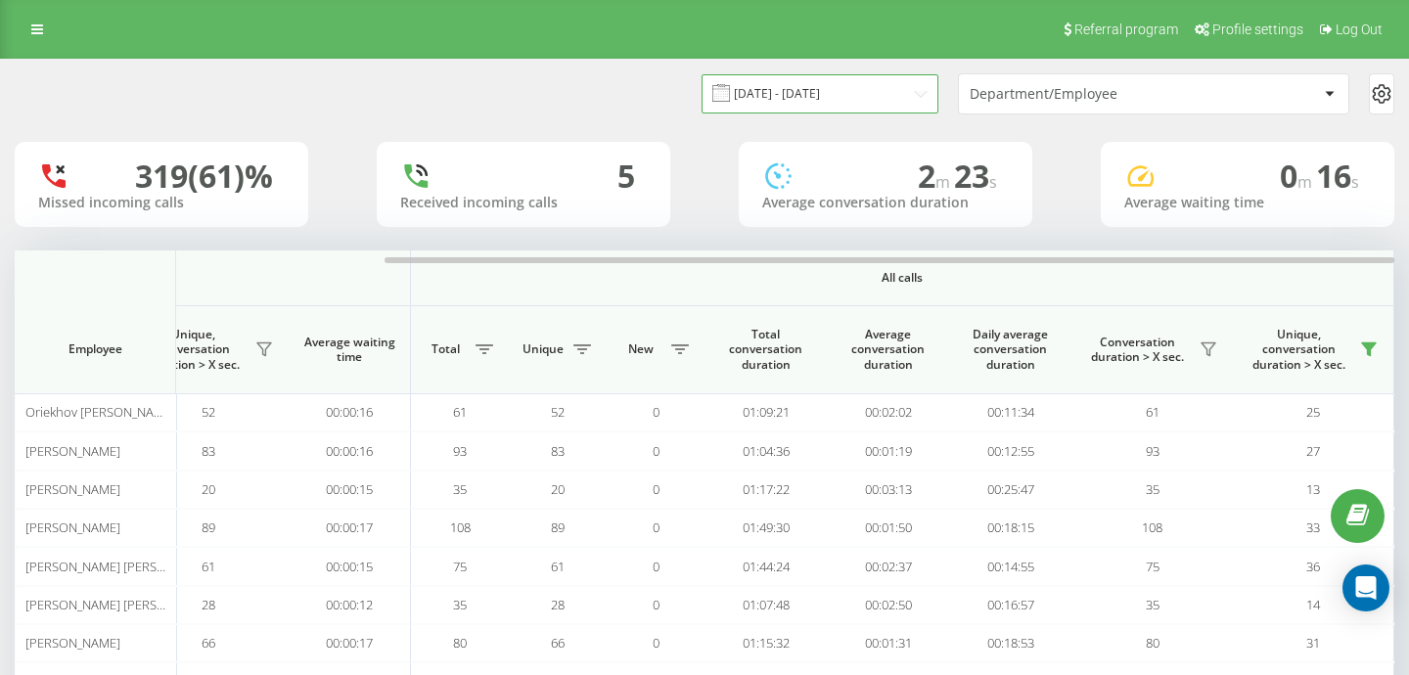
click at [884, 92] on input "[DATE] - [DATE]" at bounding box center [820, 93] width 237 height 38
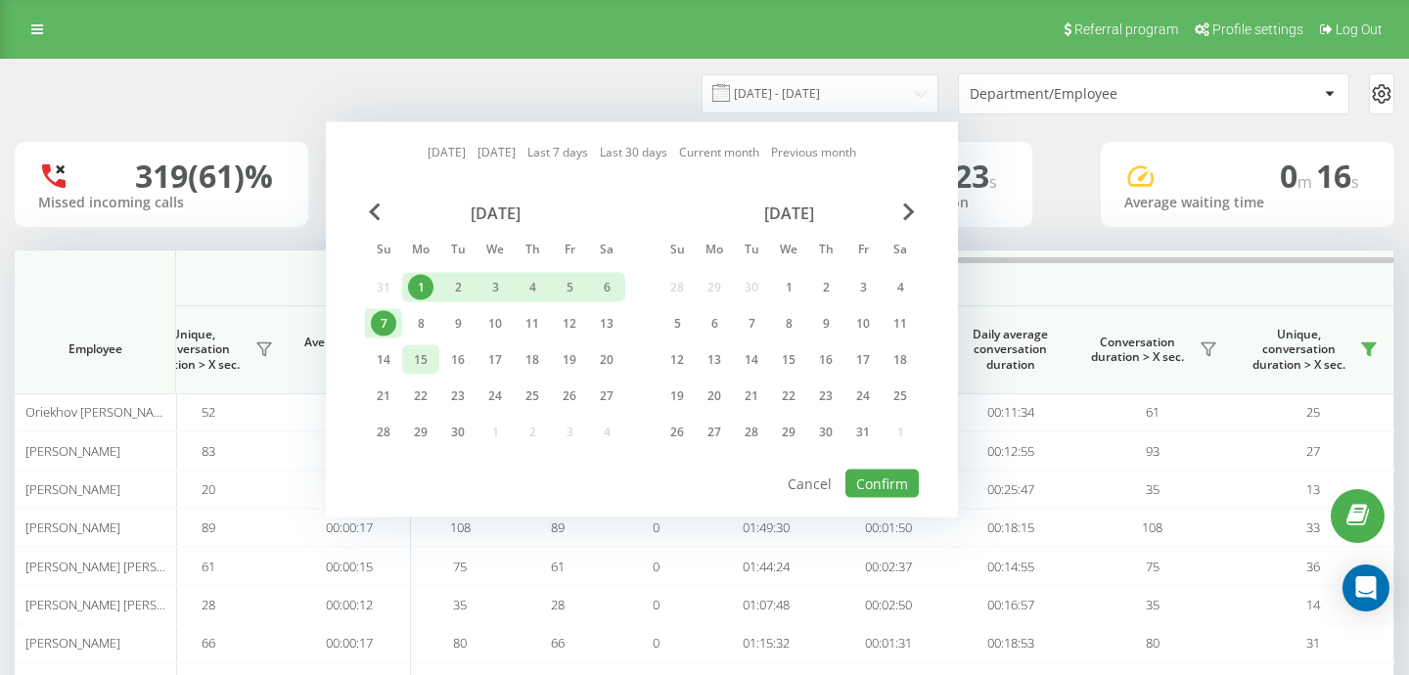
click at [429, 360] on div "15" at bounding box center [420, 359] width 25 height 25
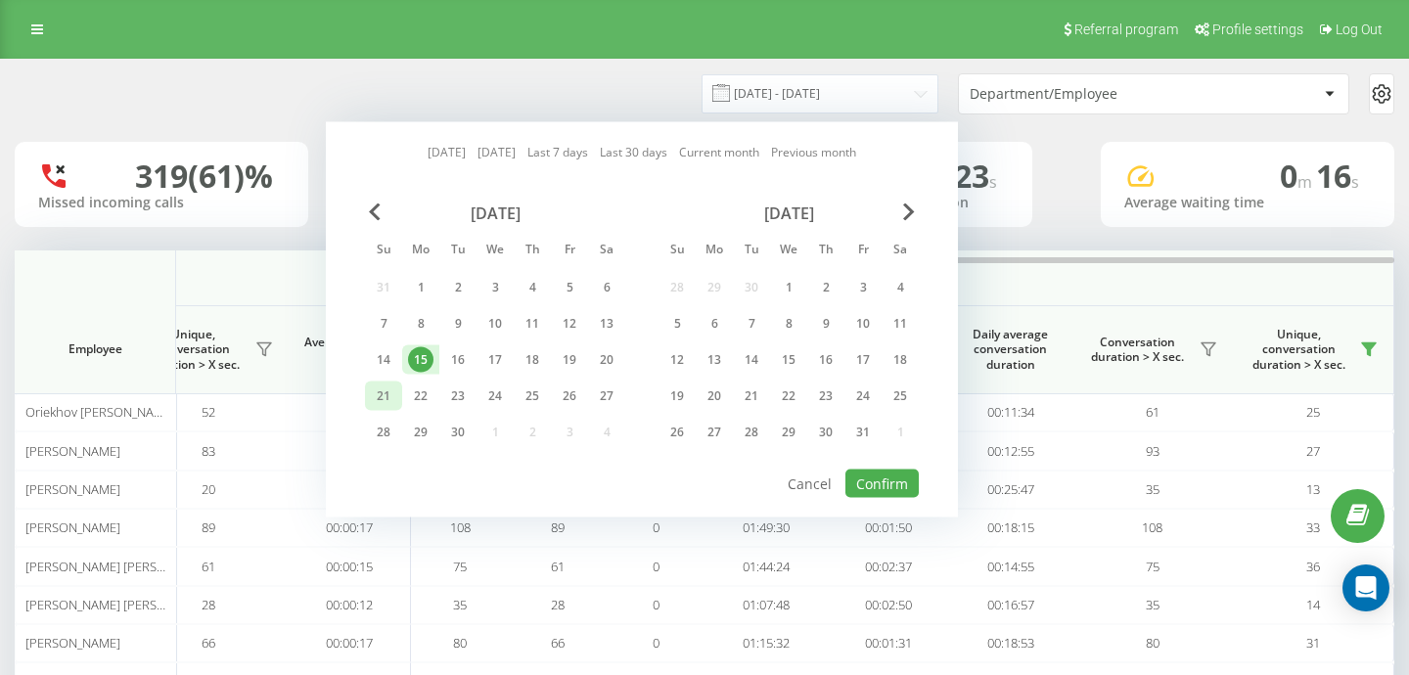
click at [395, 397] on div "21" at bounding box center [383, 396] width 25 height 25
click at [862, 491] on button "Confirm" at bounding box center [881, 484] width 73 height 28
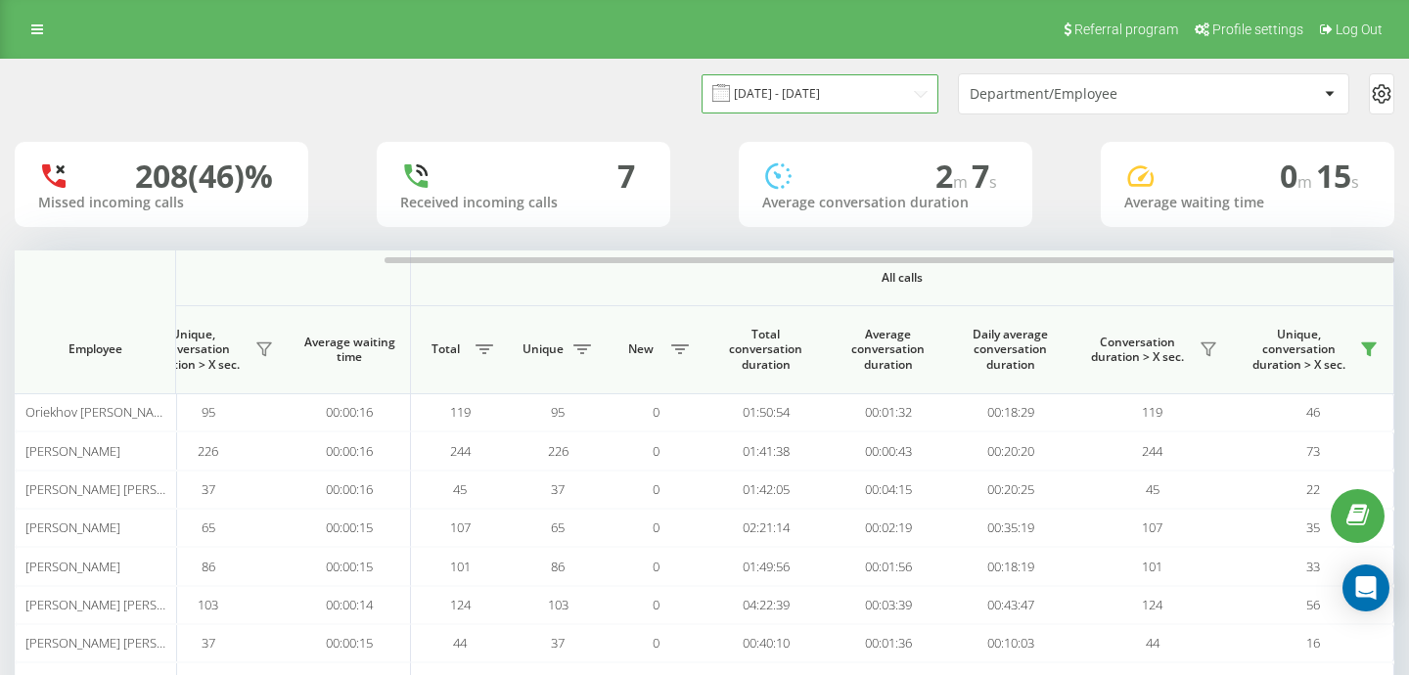
click at [766, 96] on input "[DATE] - [DATE]" at bounding box center [820, 93] width 237 height 38
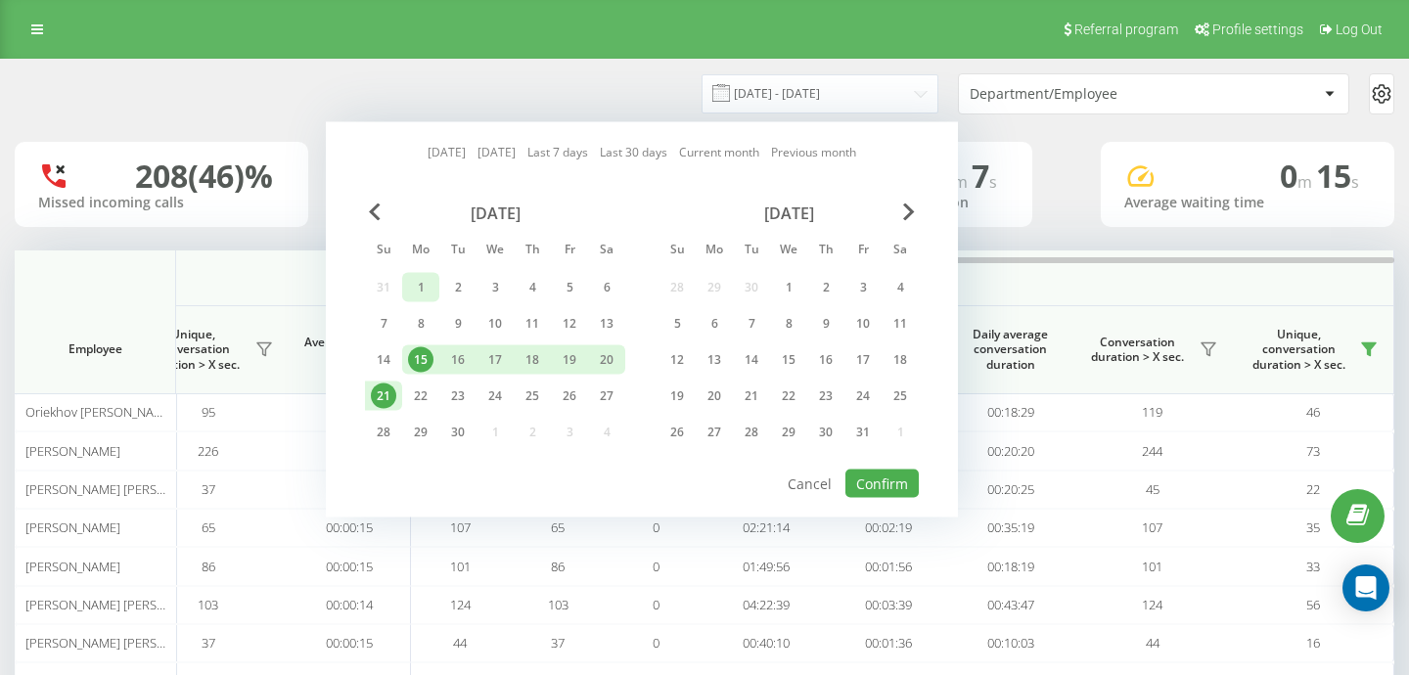
click at [427, 285] on div "1" at bounding box center [420, 287] width 25 height 25
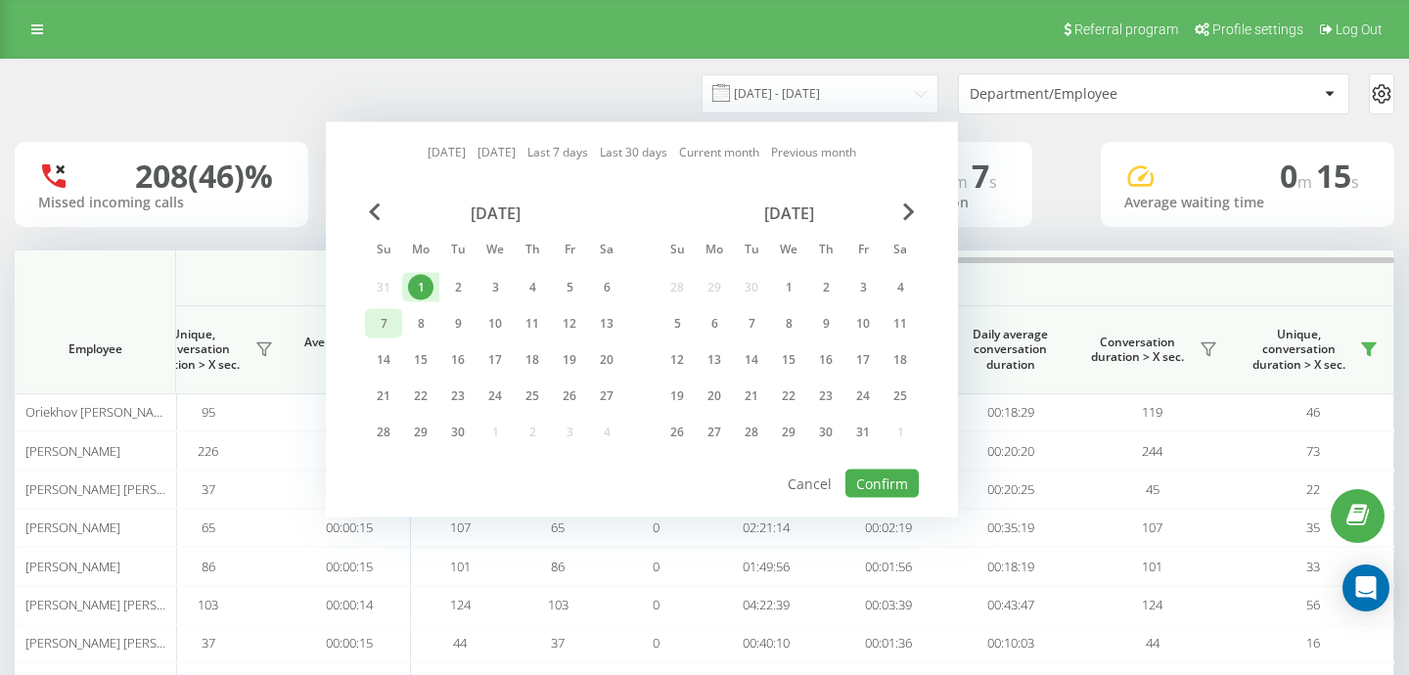
click at [379, 318] on div "7" at bounding box center [383, 323] width 25 height 25
click at [903, 475] on button "Confirm" at bounding box center [881, 484] width 73 height 28
type input "[DATE] - [DATE]"
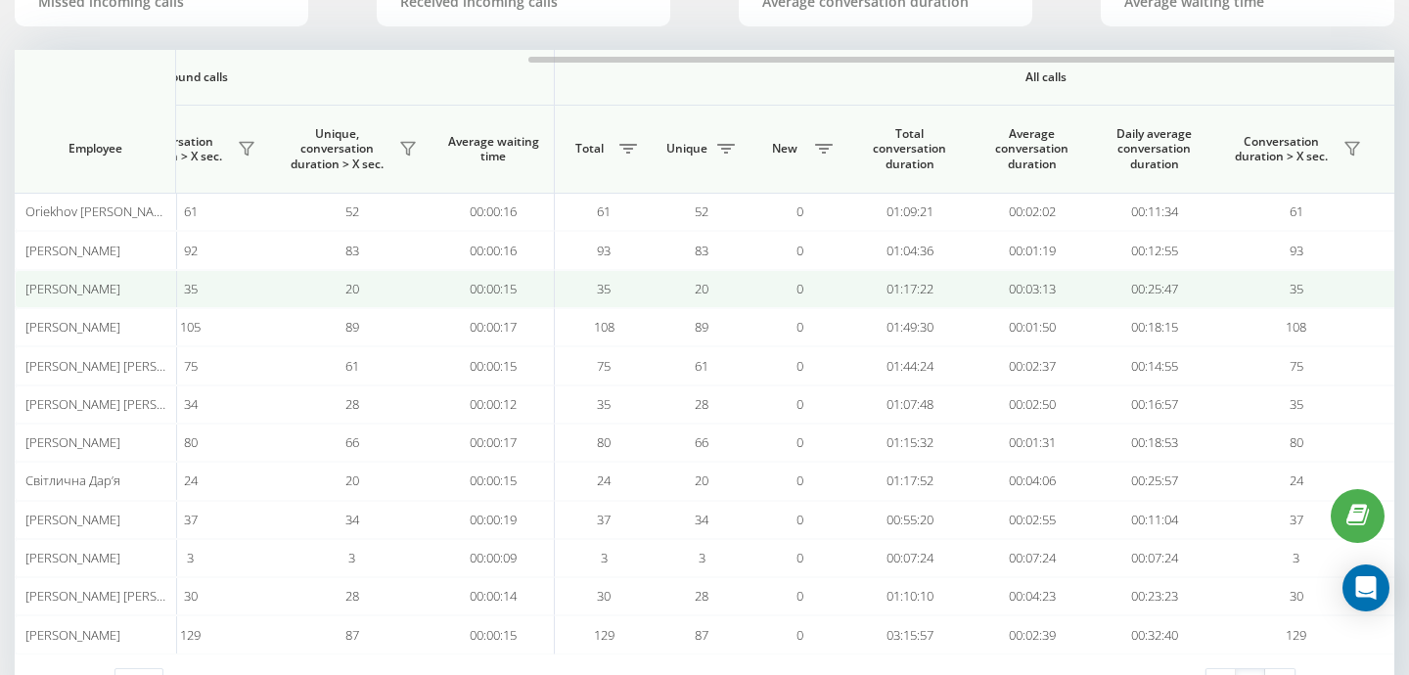
scroll to position [0, 504]
